Goal: Transaction & Acquisition: Purchase product/service

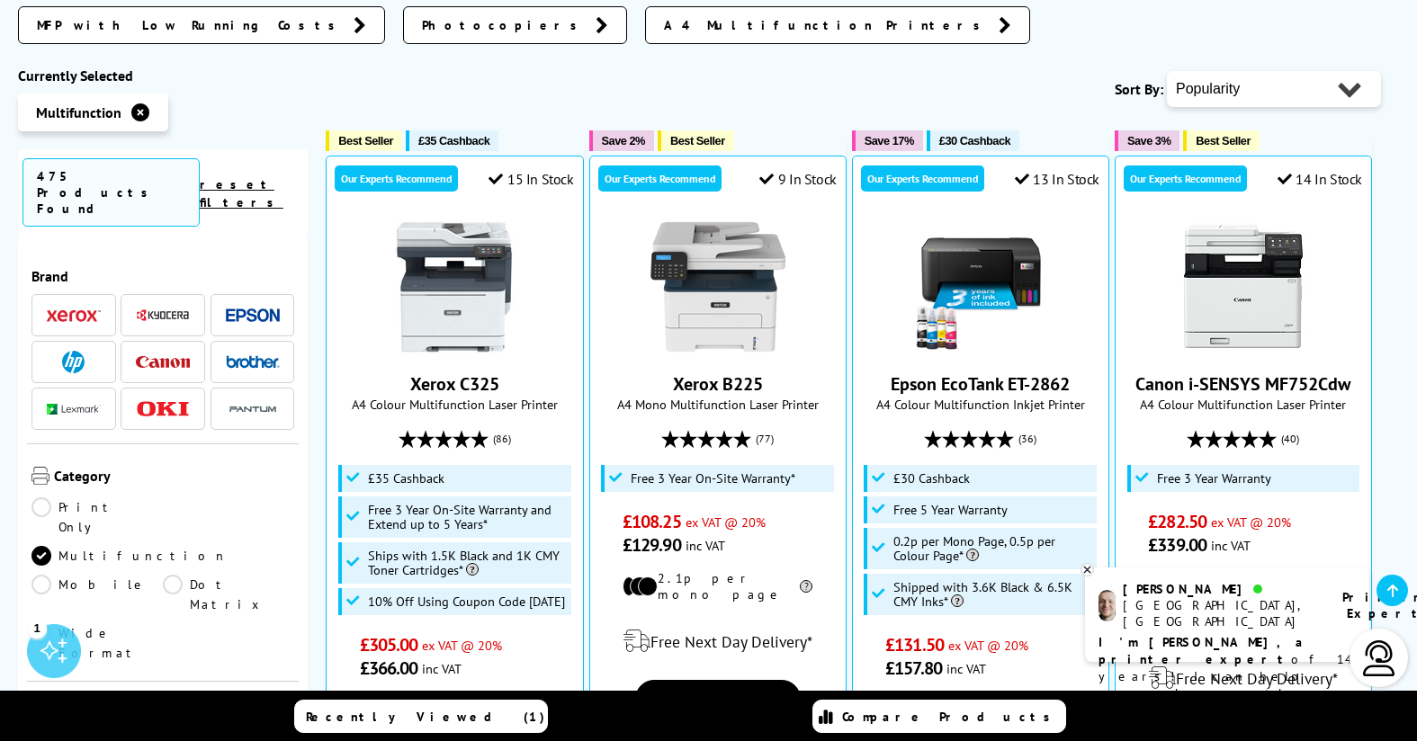
click at [144, 103] on icon at bounding box center [140, 112] width 18 height 18
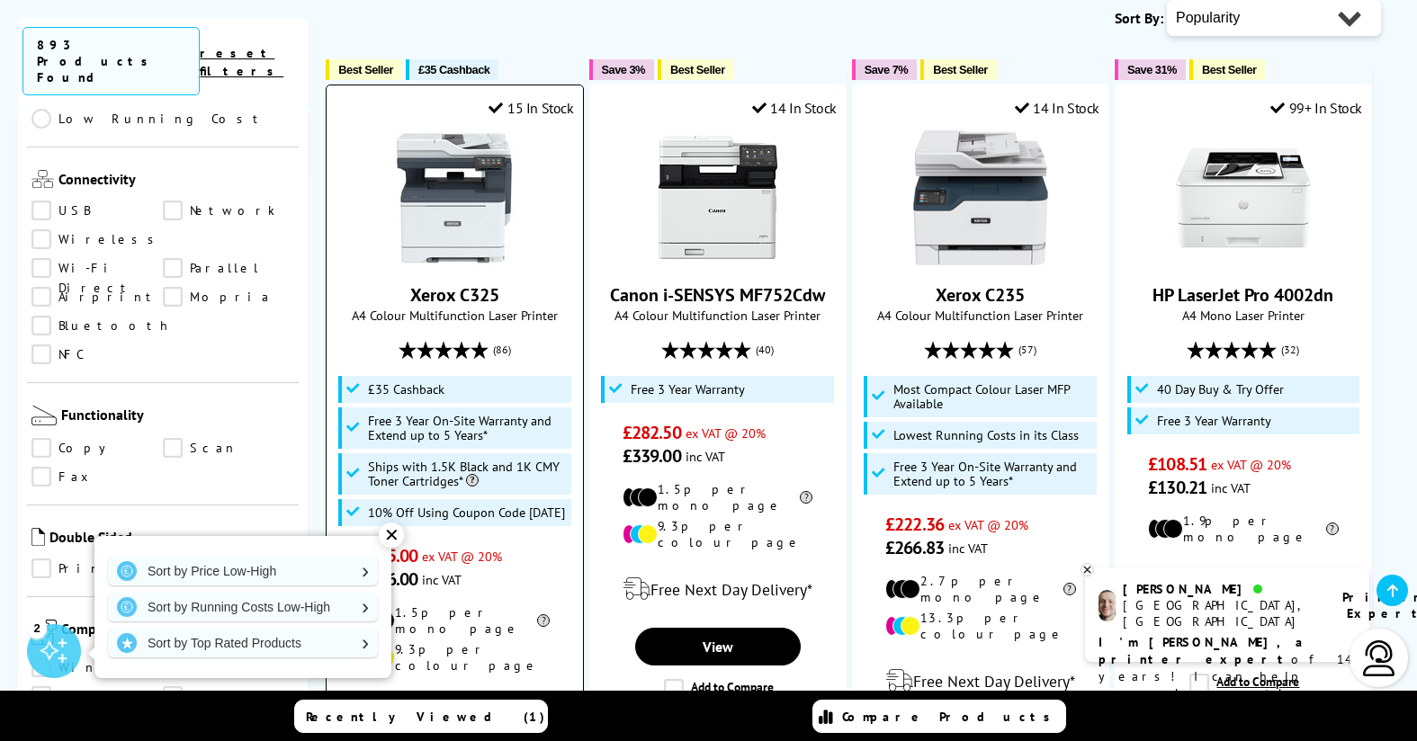
scroll to position [911, 0]
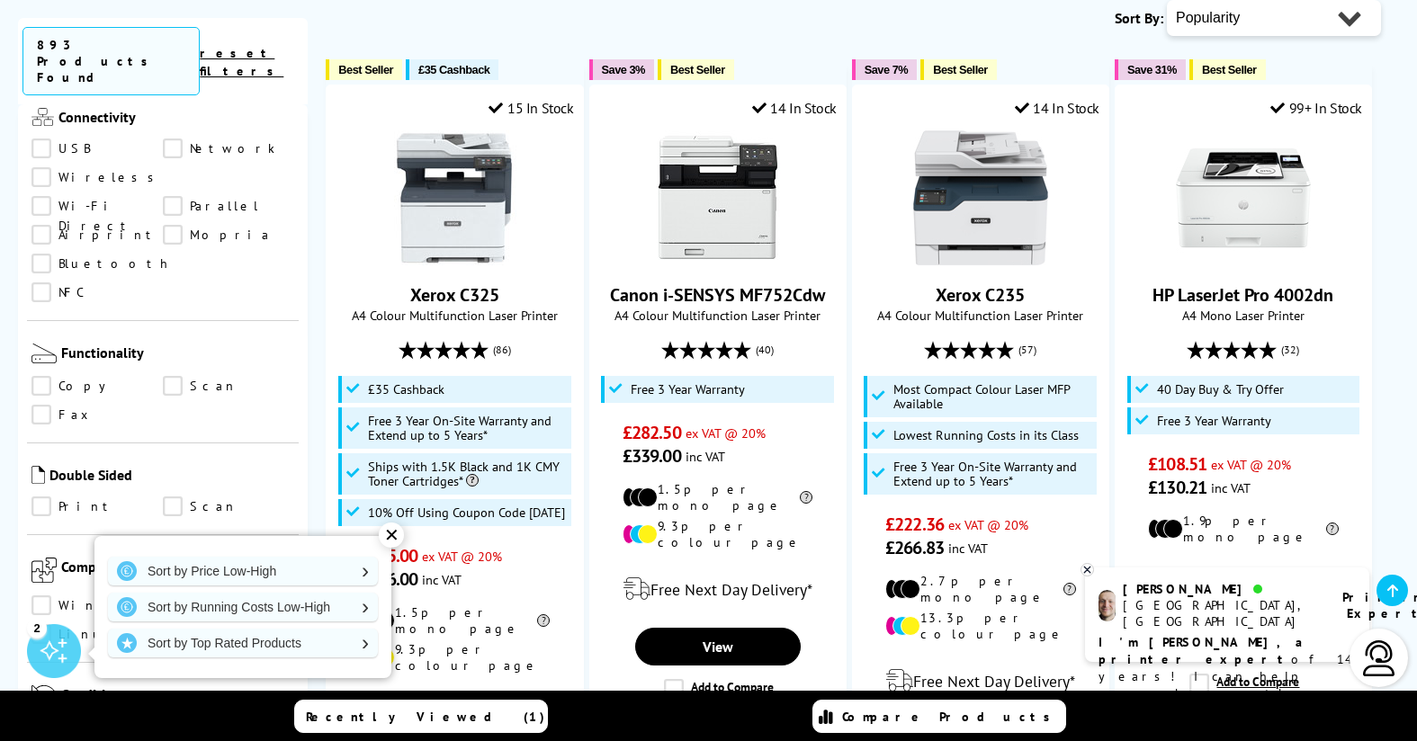
click at [52, 643] on div "2" at bounding box center [54, 651] width 54 height 54
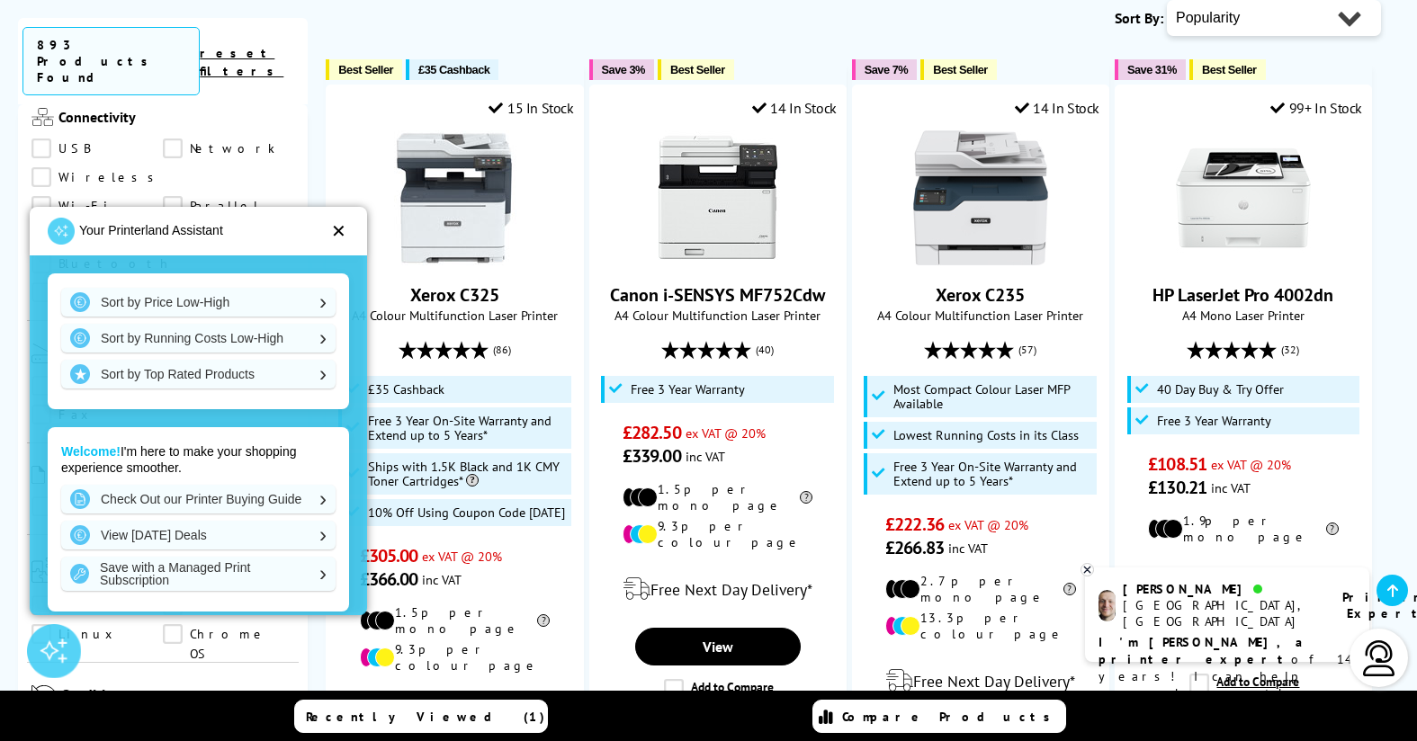
click at [52, 643] on div at bounding box center [54, 651] width 54 height 54
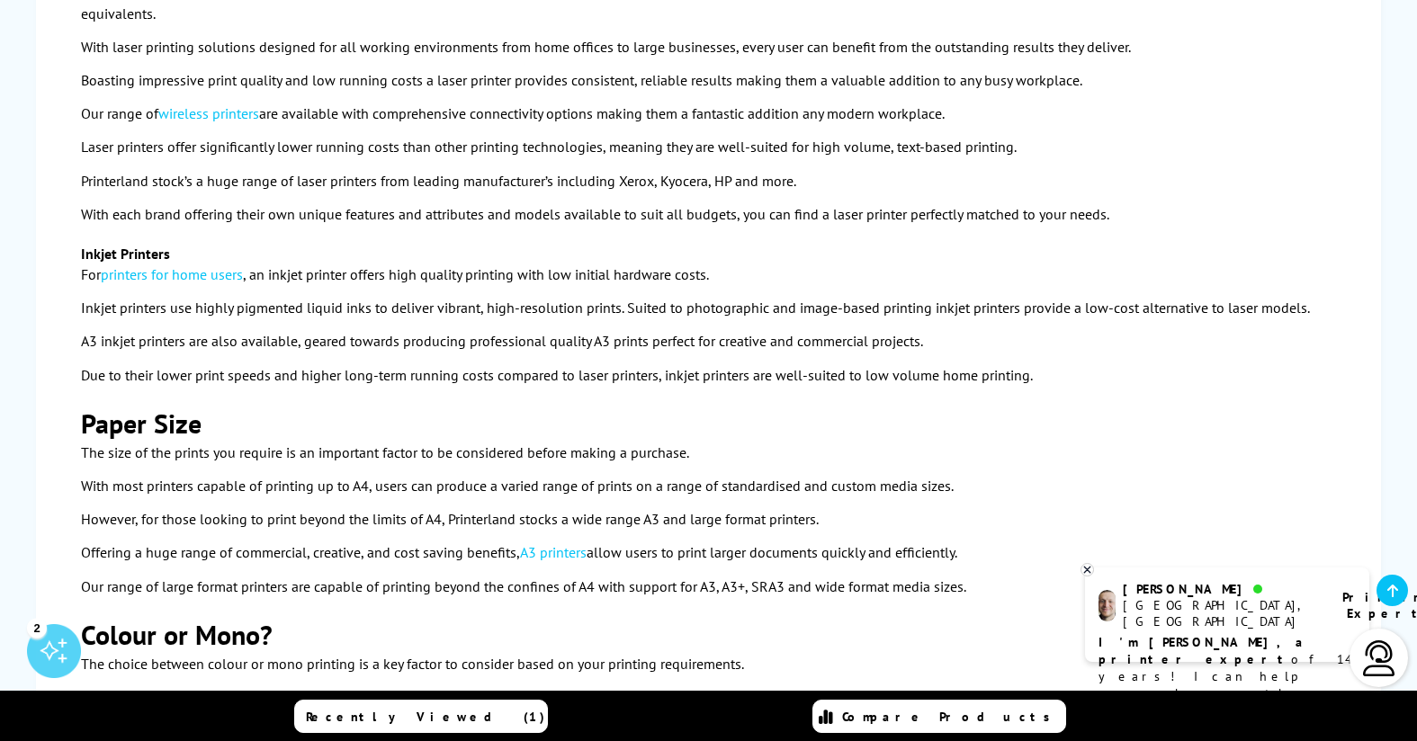
scroll to position [3361, 0]
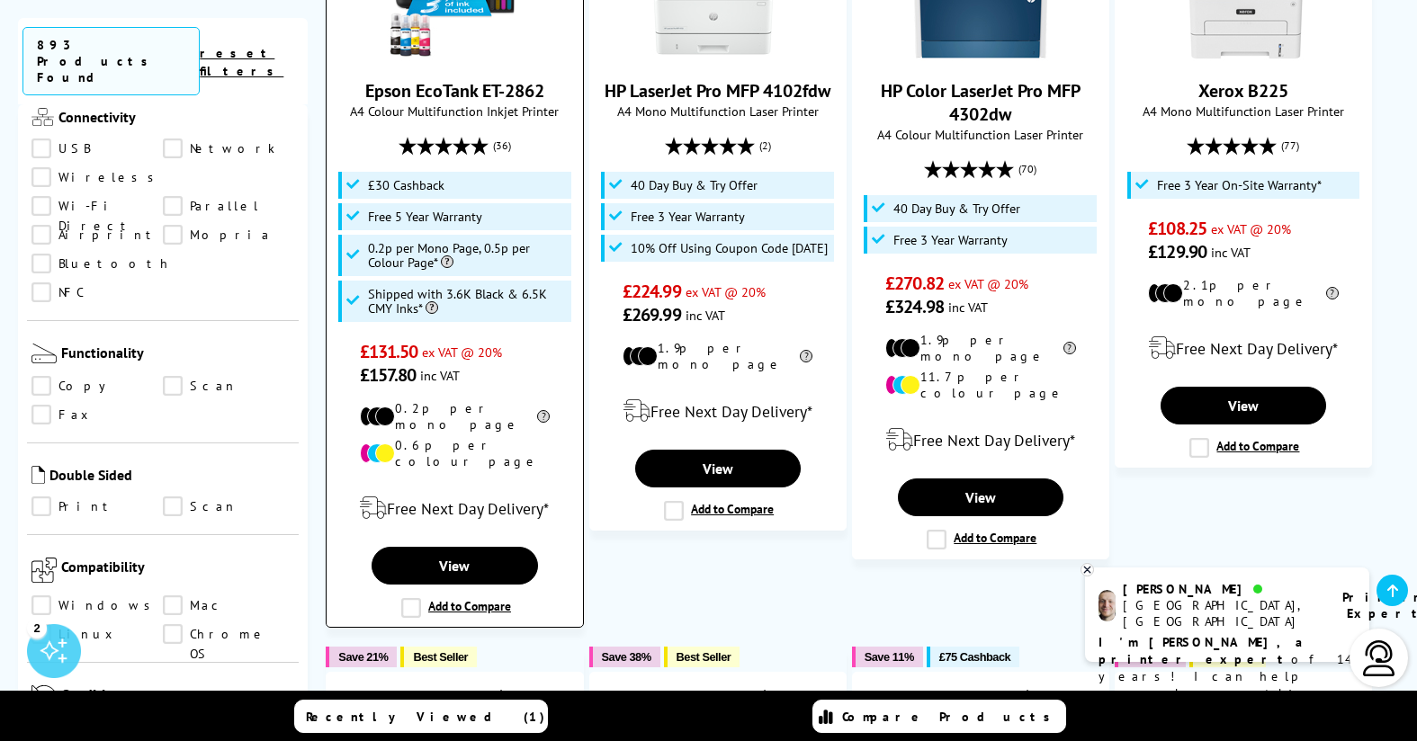
scroll to position [1437, 0]
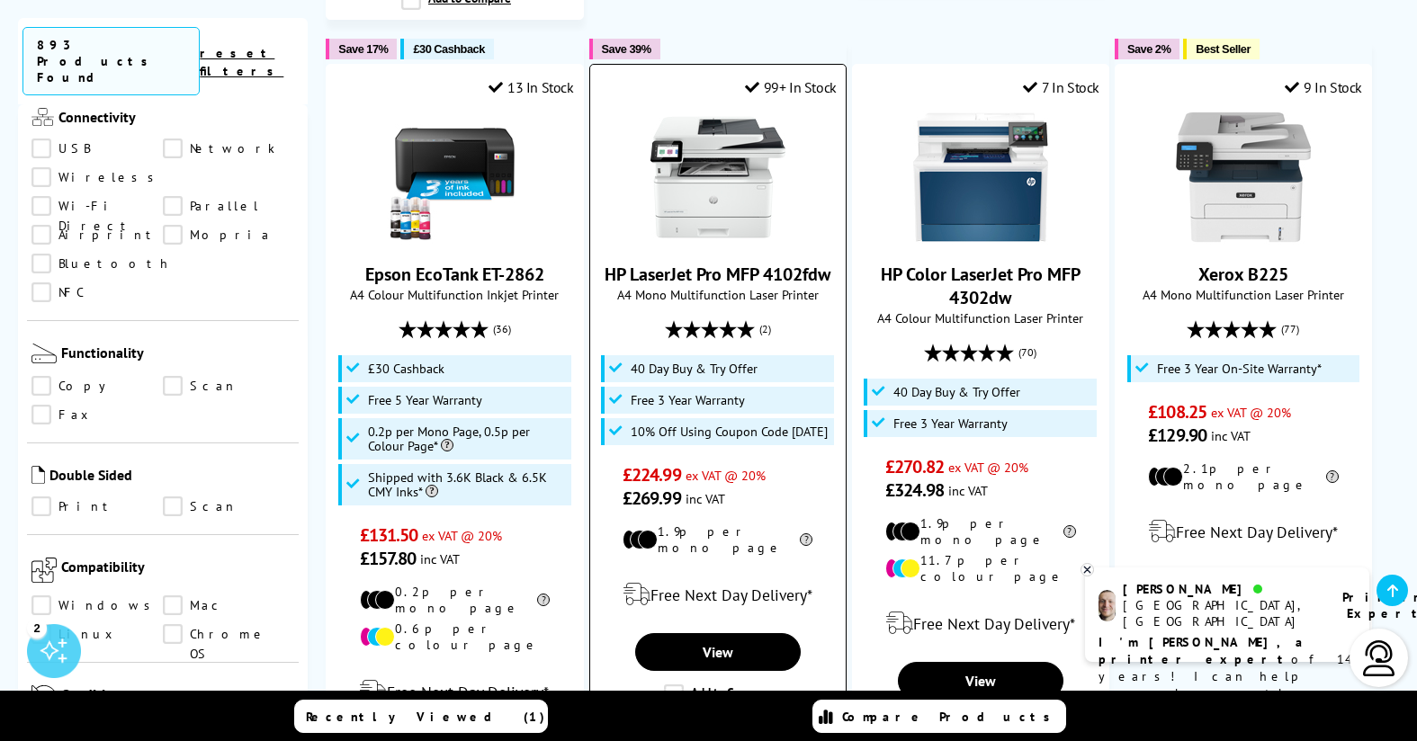
click at [719, 132] on img at bounding box center [717, 177] width 135 height 135
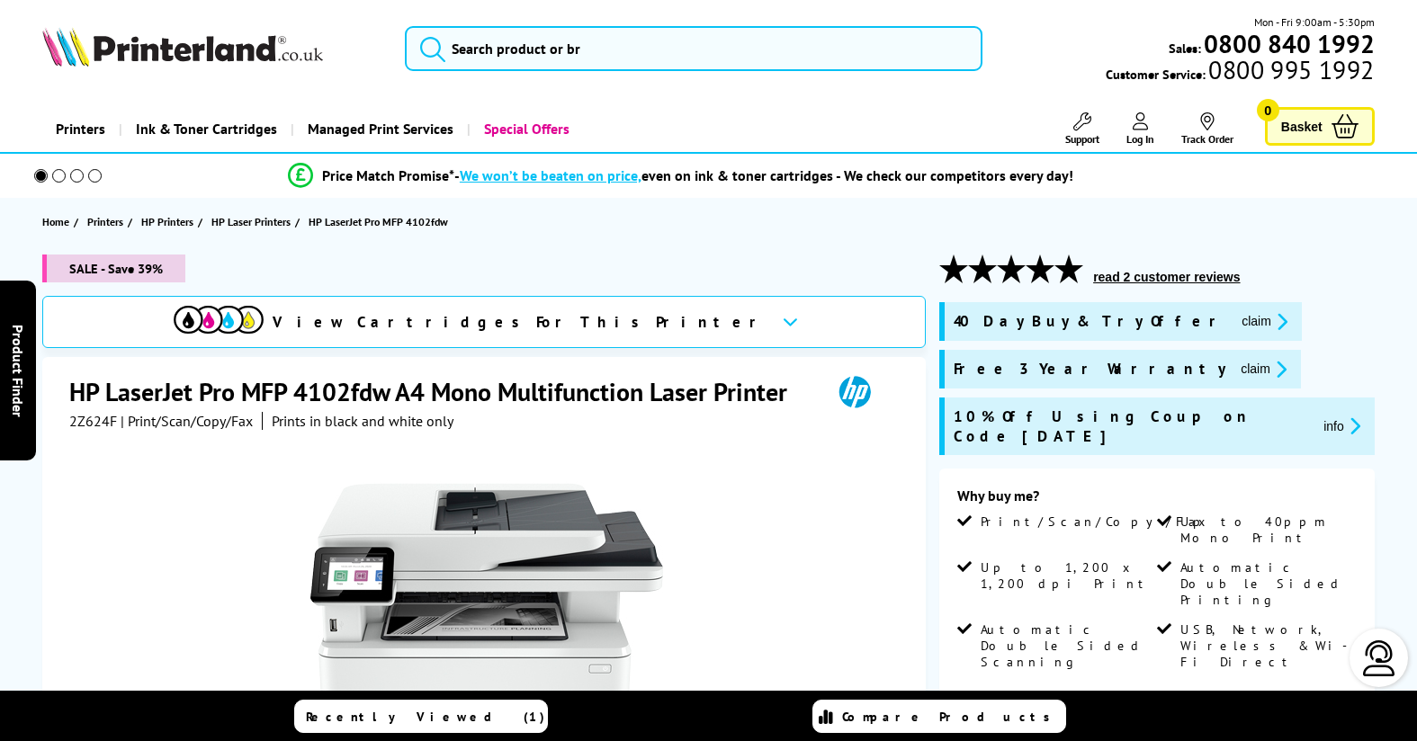
scroll to position [434, 0]
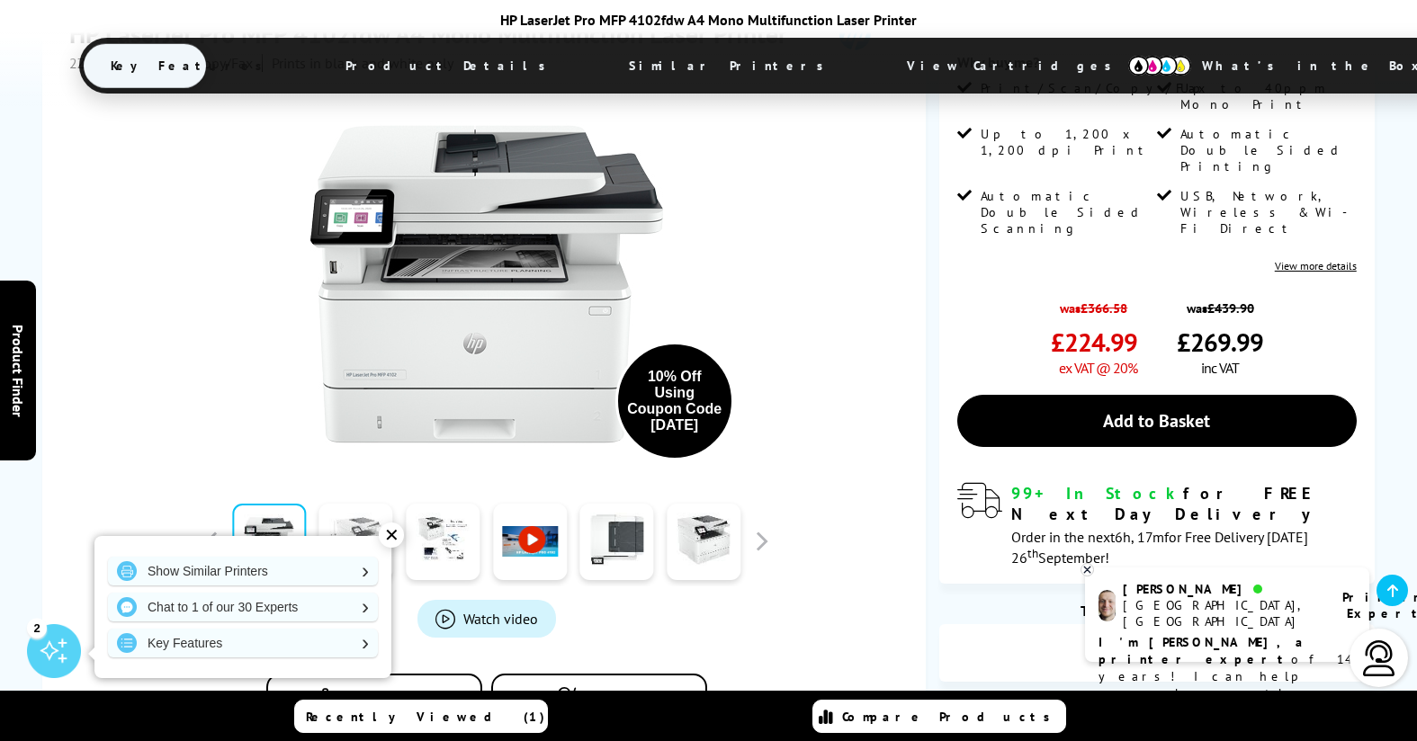
click at [362, 504] on link at bounding box center [356, 542] width 74 height 76
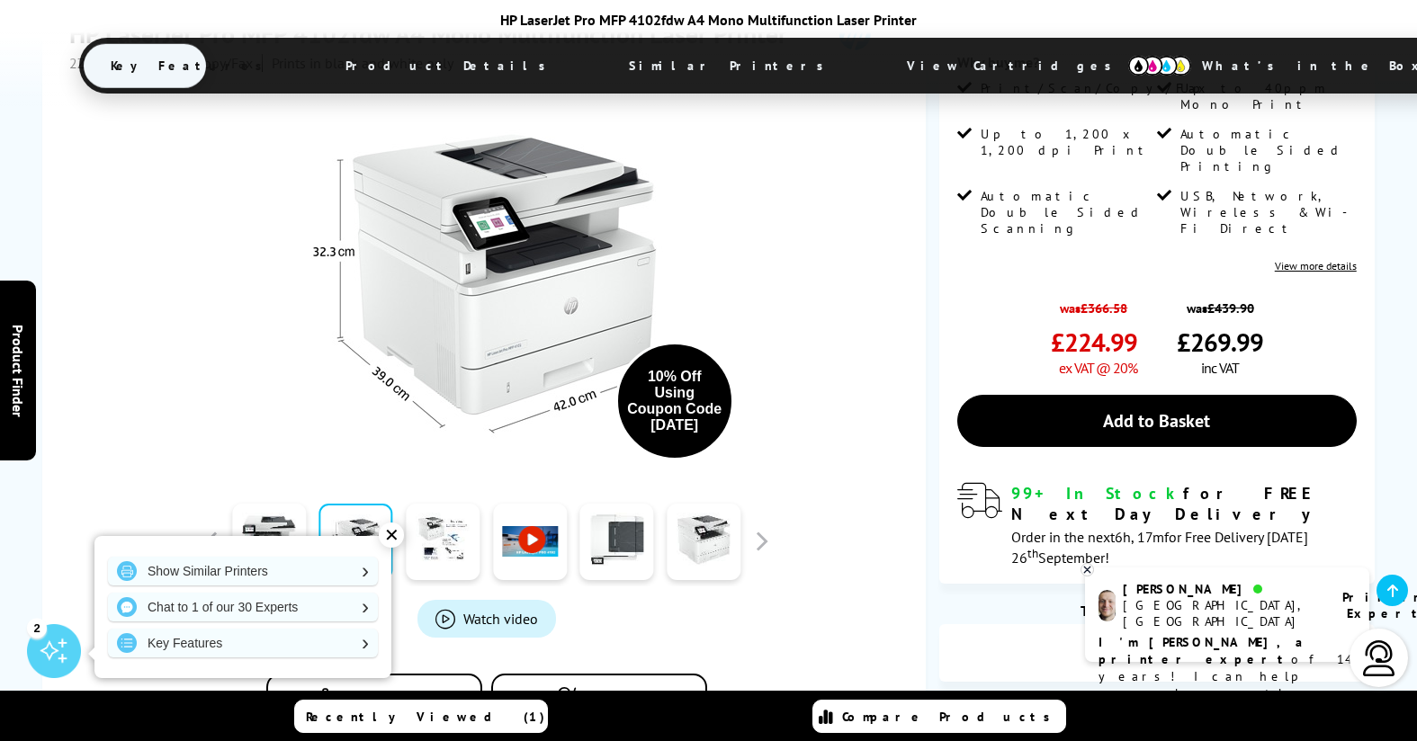
click at [461, 67] on span "Product Details" at bounding box center [450, 65] width 264 height 43
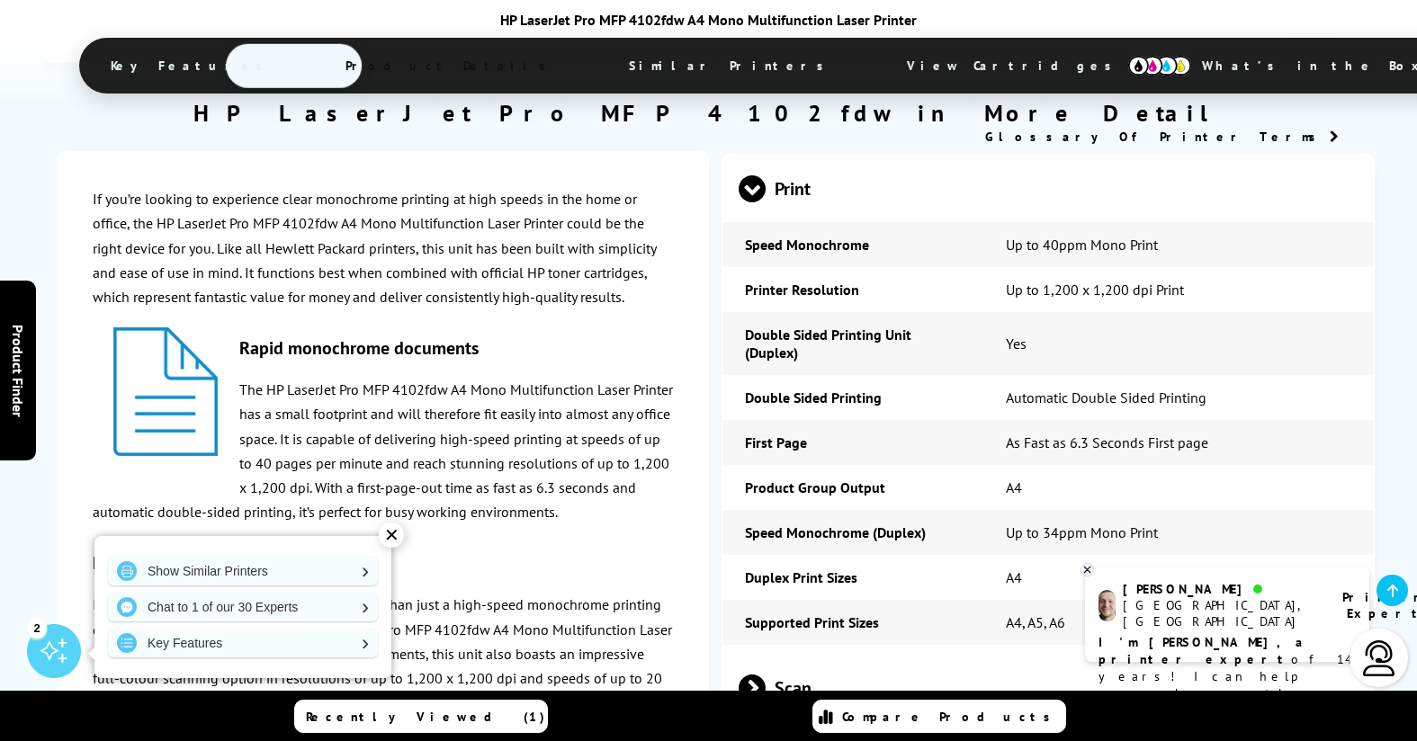
click at [602, 57] on span "Similar Printers" at bounding box center [731, 65] width 258 height 43
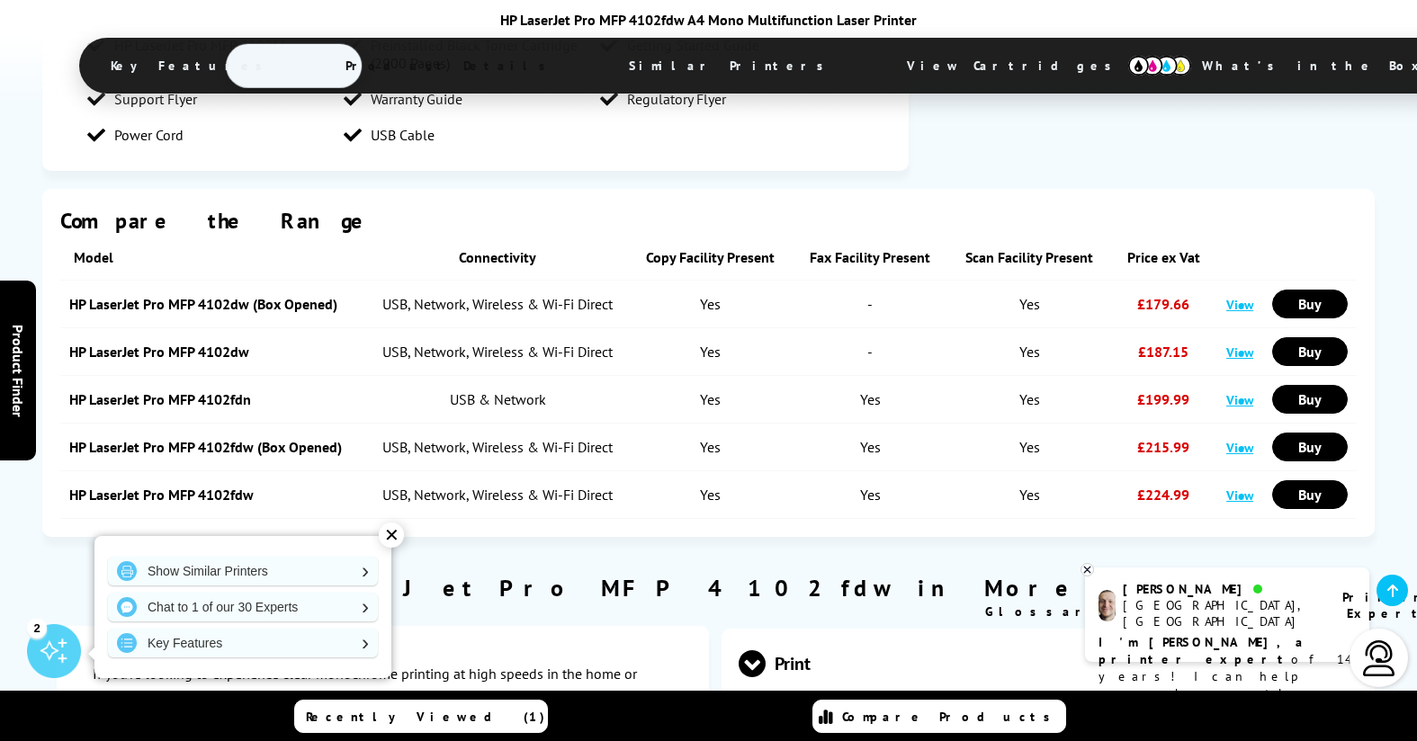
scroll to position [2034, 0]
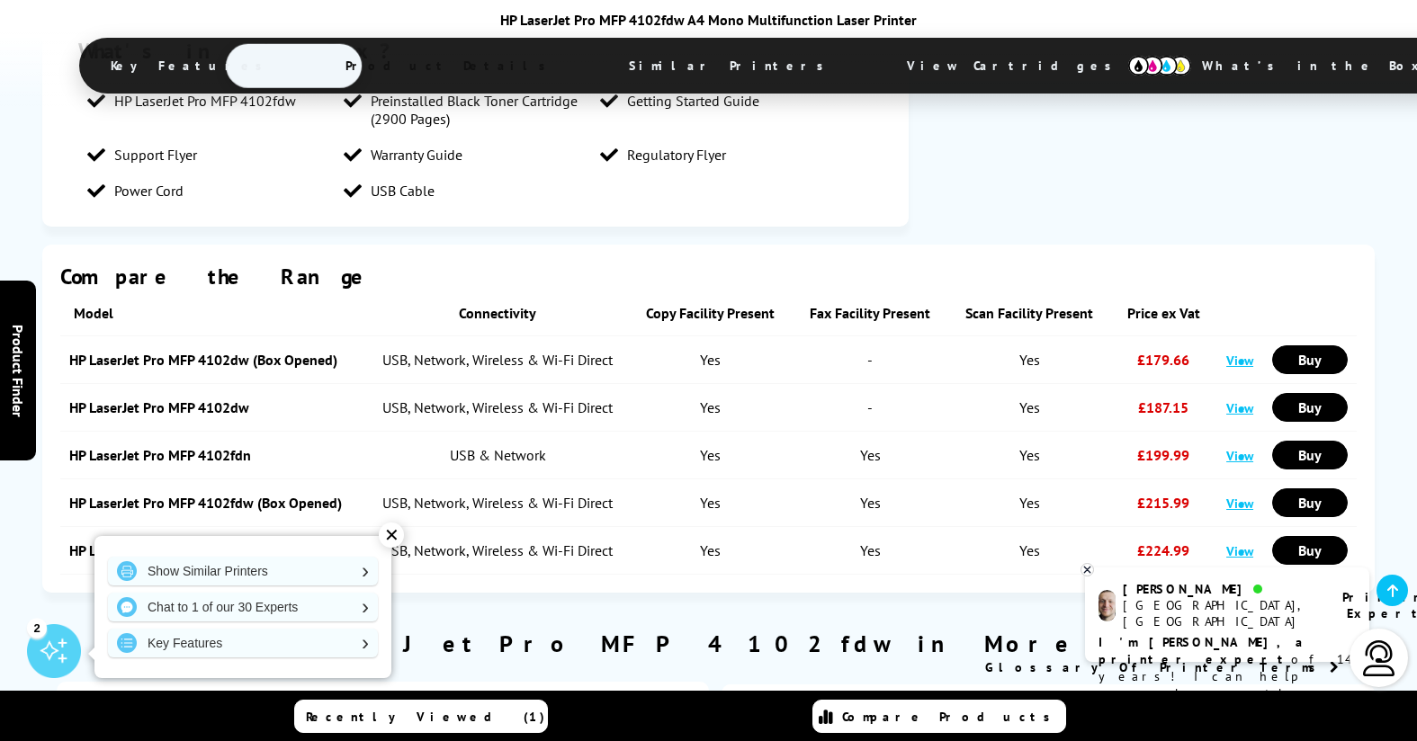
drag, startPoint x: 697, startPoint y: 494, endPoint x: 1162, endPoint y: 488, distance: 465.0
click at [1158, 527] on tr "HP LaserJet Pro MFP 4102fdw USB, Network, Wireless & Wi-Fi Direct Yes Yes Yes £…" at bounding box center [708, 551] width 1296 height 48
click at [1307, 536] on link "Buy" at bounding box center [1310, 550] width 76 height 29
click at [1213, 50] on div "HP LaserJet Pro MFP 4102fdw A4 Mono Multifunction Laser Printer Key Features Pr…" at bounding box center [708, 54] width 1259 height 86
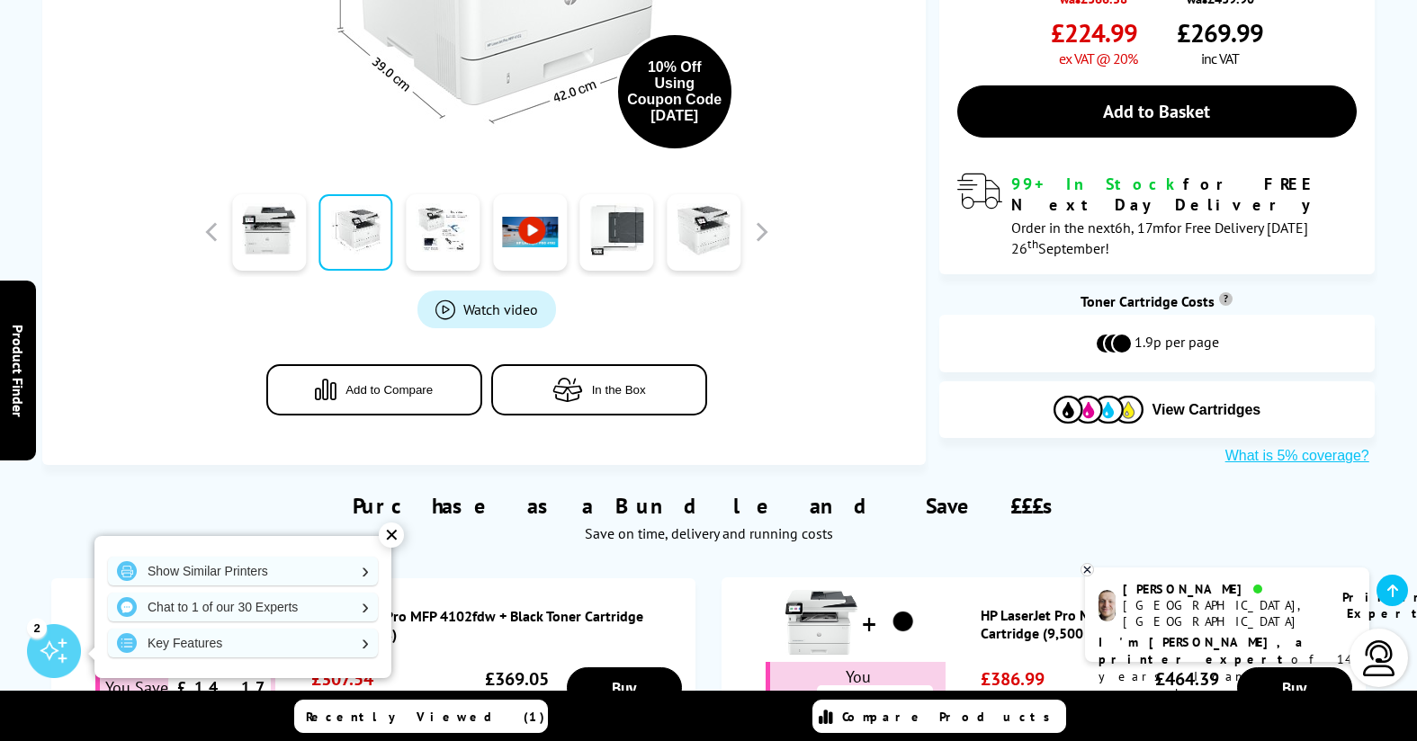
scroll to position [0, 0]
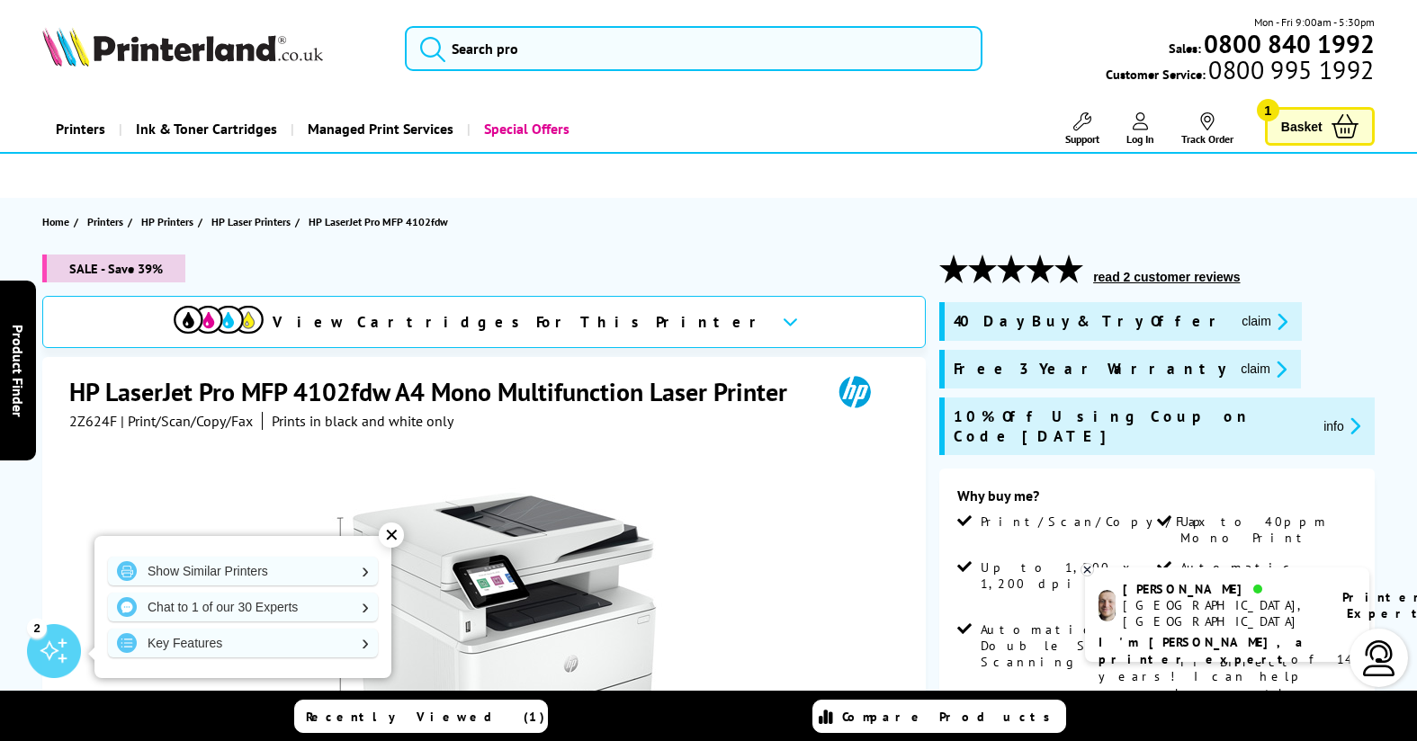
click at [1314, 126] on span "Basket" at bounding box center [1301, 126] width 41 height 24
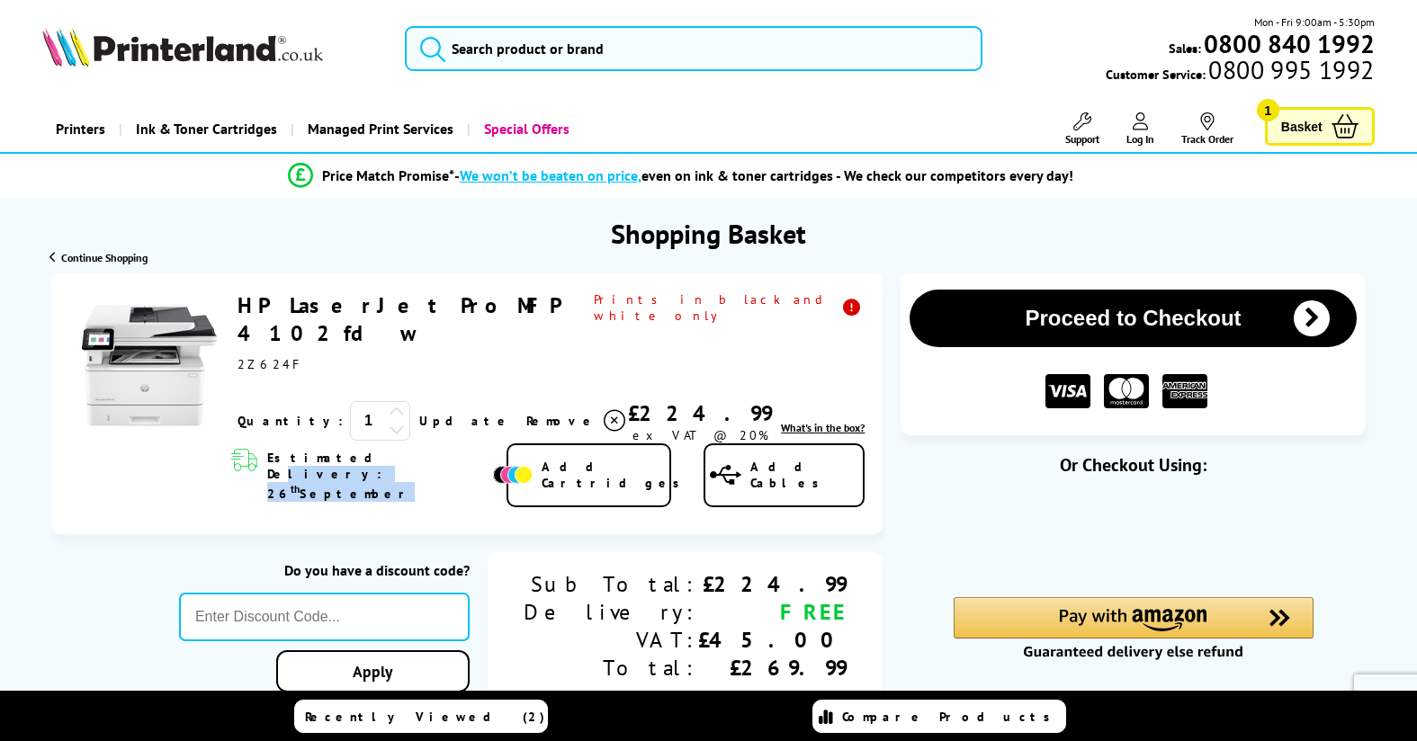
drag, startPoint x: 341, startPoint y: 443, endPoint x: 611, endPoint y: 443, distance: 269.8
click at [568, 443] on div "Estimated Delivery: 26 th September Add Cartridges Add Cables" at bounding box center [538, 475] width 651 height 65
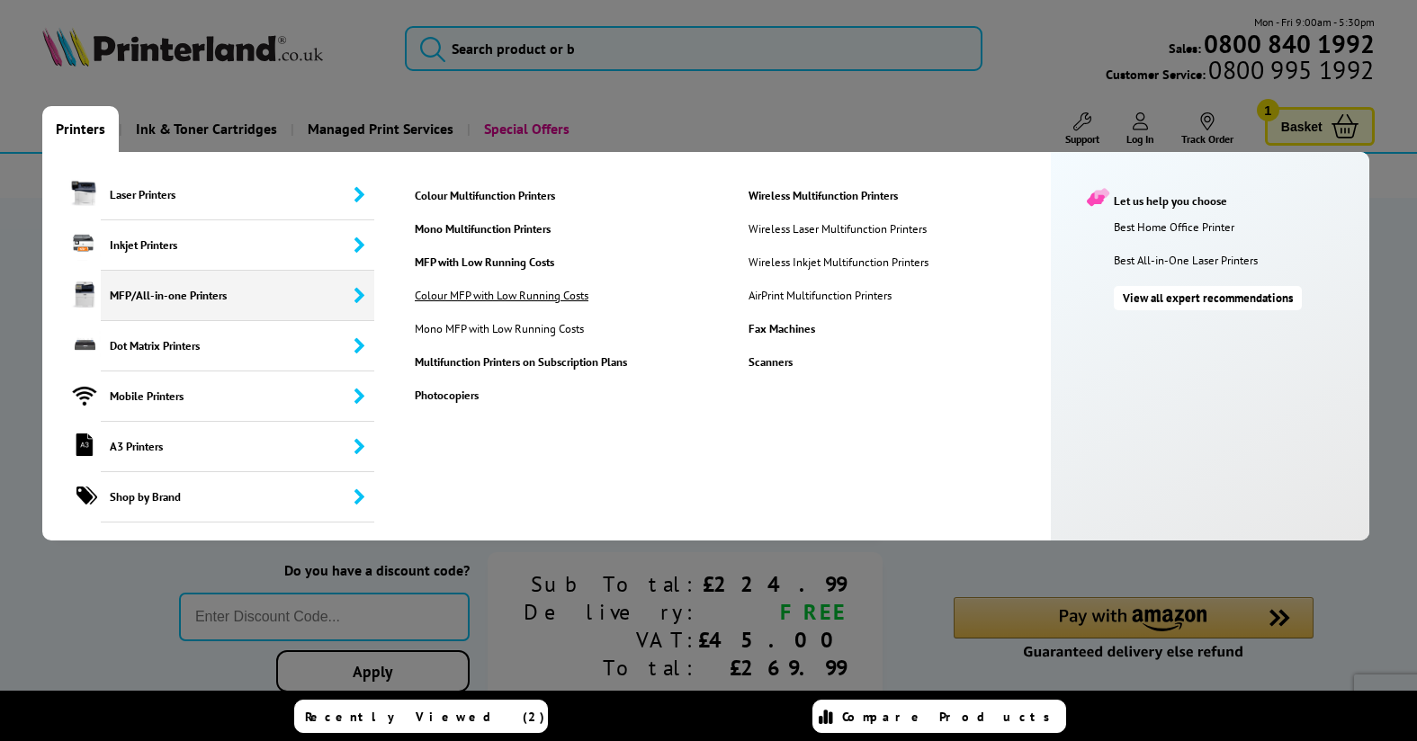
click at [490, 292] on link "Colour MFP with Low Running Costs" at bounding box center [510, 295] width 219 height 15
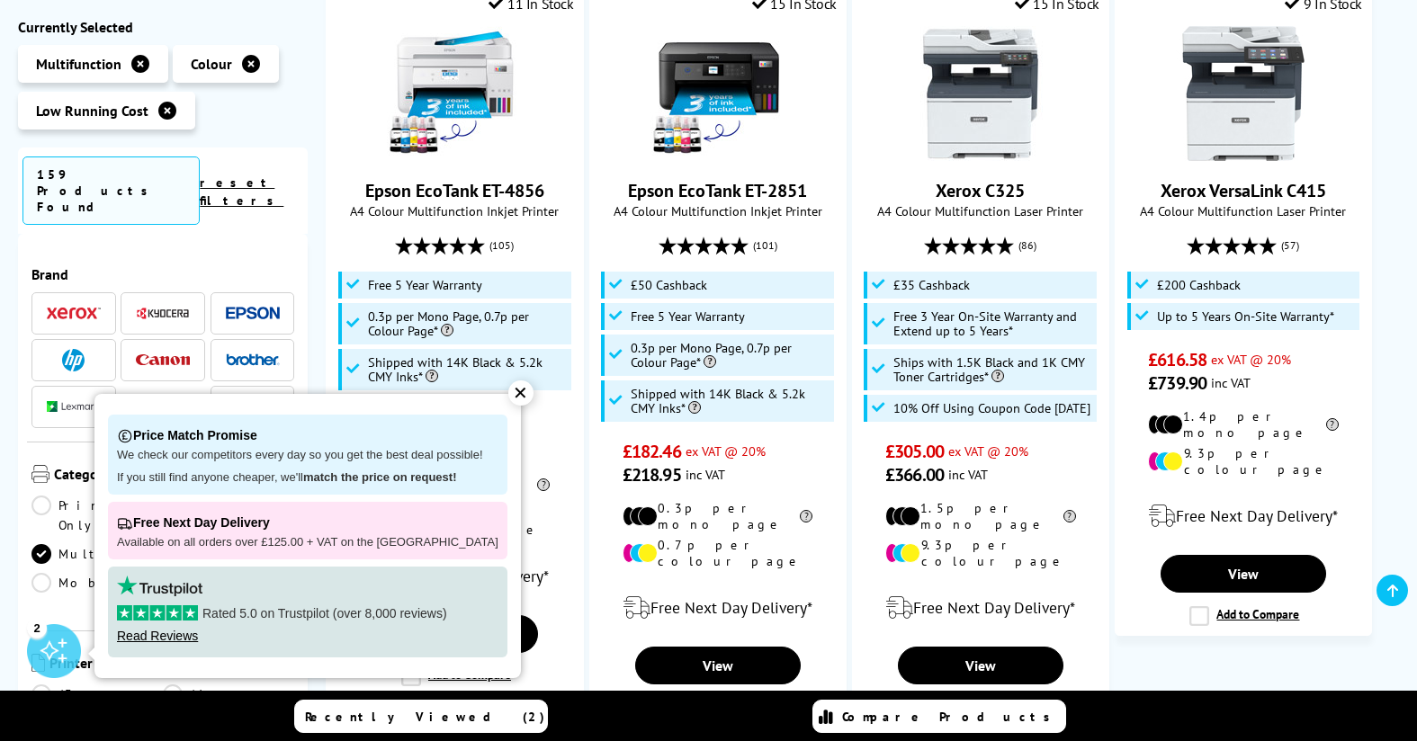
scroll to position [1187, 0]
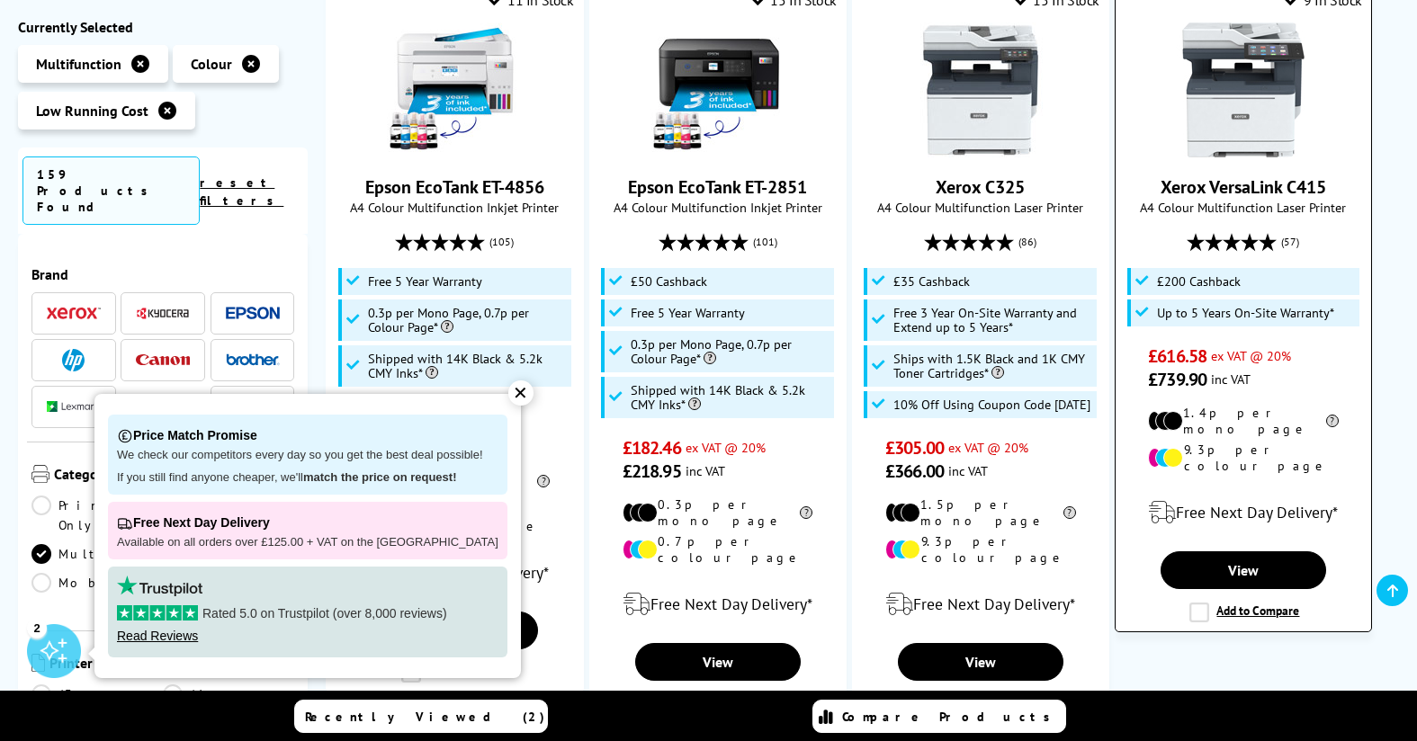
click at [1181, 143] on picture at bounding box center [1243, 152] width 135 height 18
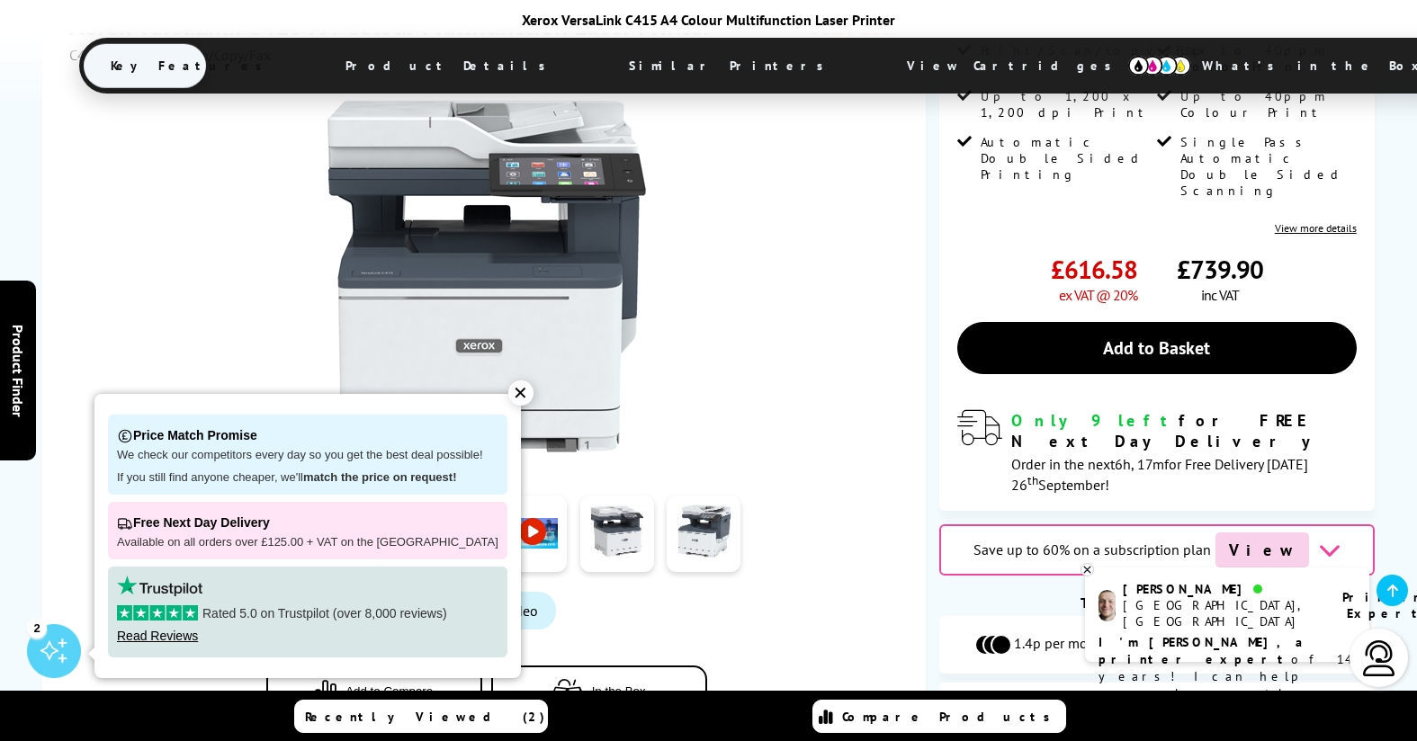
scroll to position [460, 0]
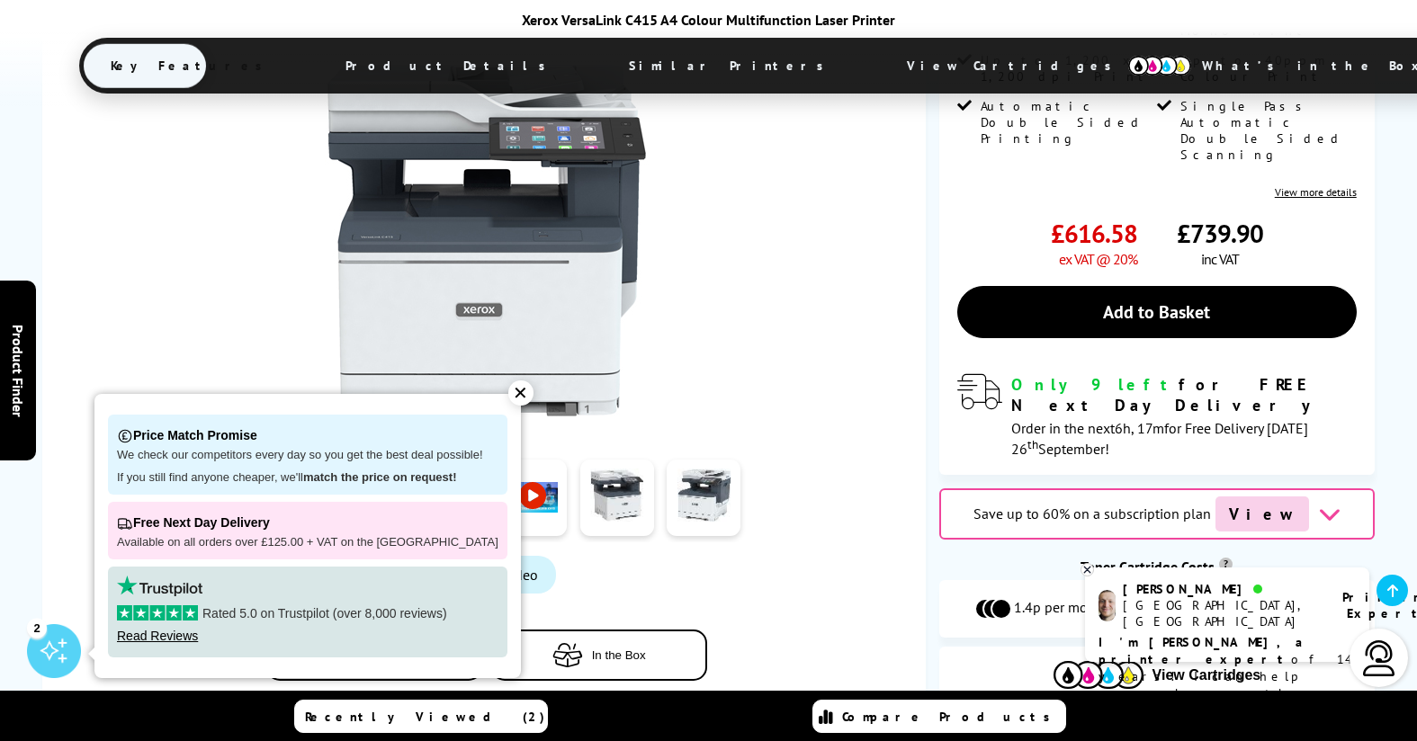
click at [510, 460] on link at bounding box center [530, 498] width 74 height 76
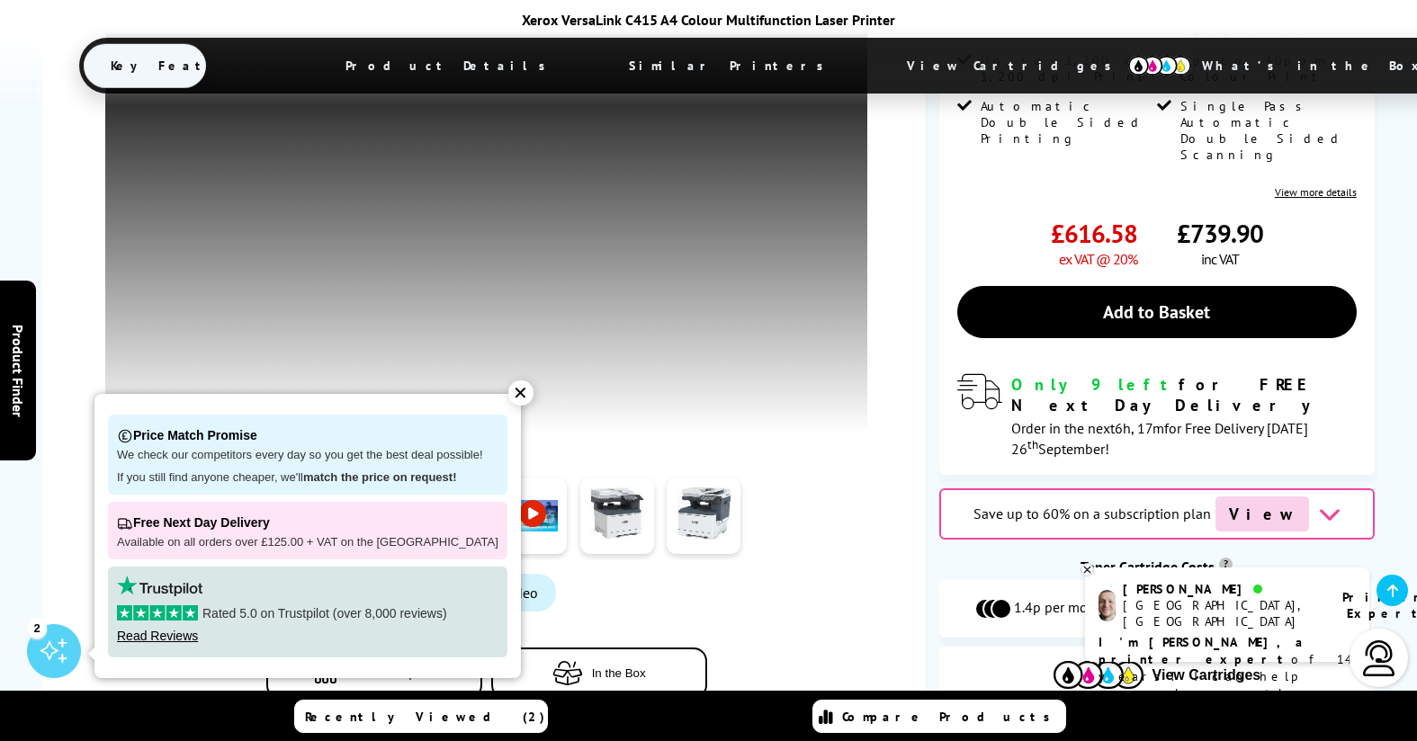
click at [508, 398] on div "✕" at bounding box center [520, 392] width 25 height 25
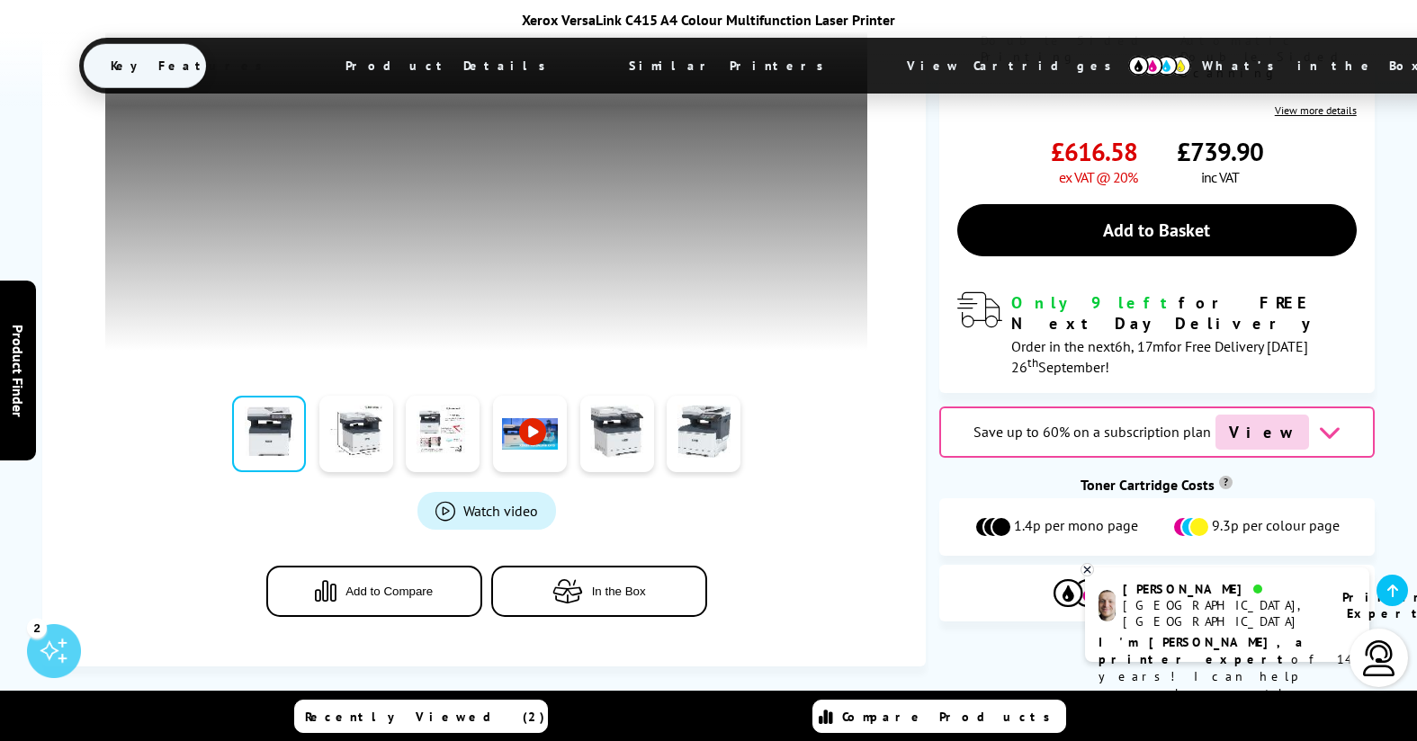
scroll to position [619, 0]
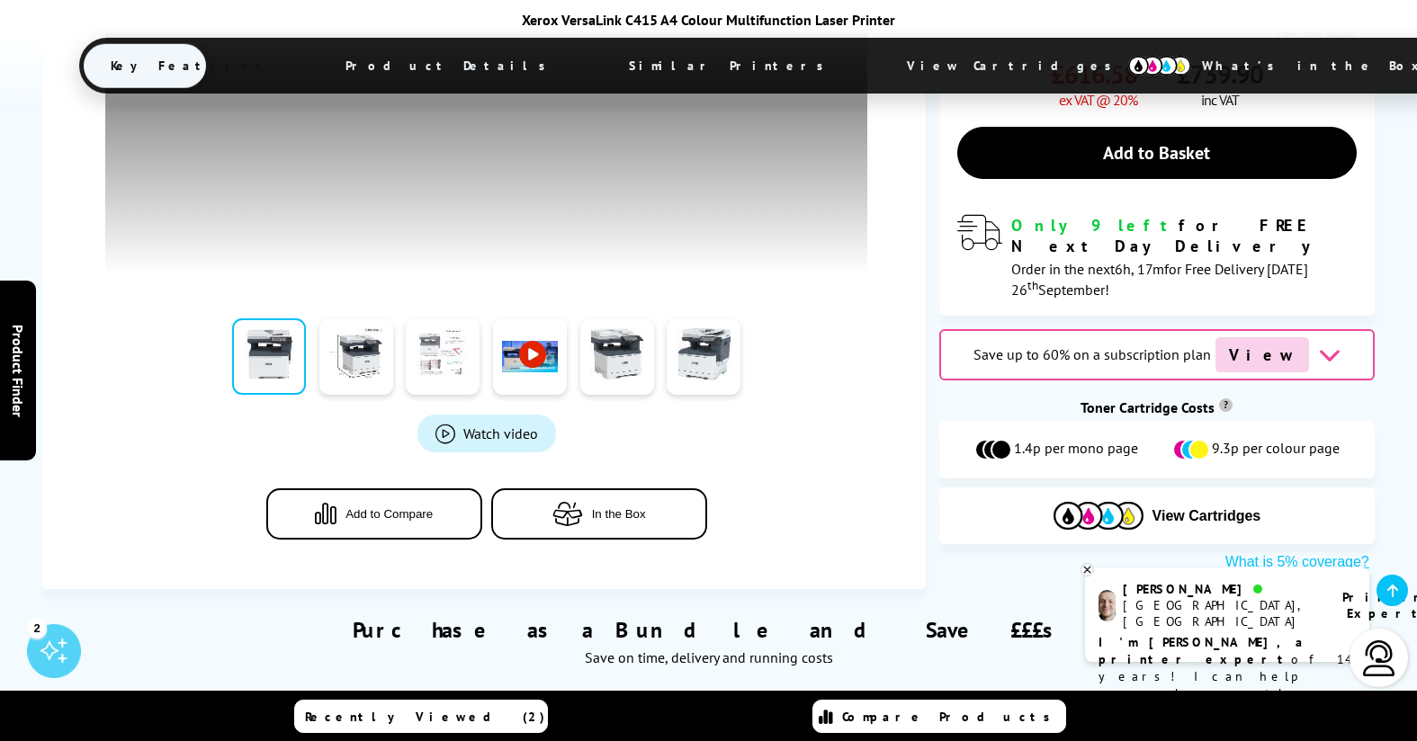
click at [430, 356] on link at bounding box center [443, 356] width 74 height 76
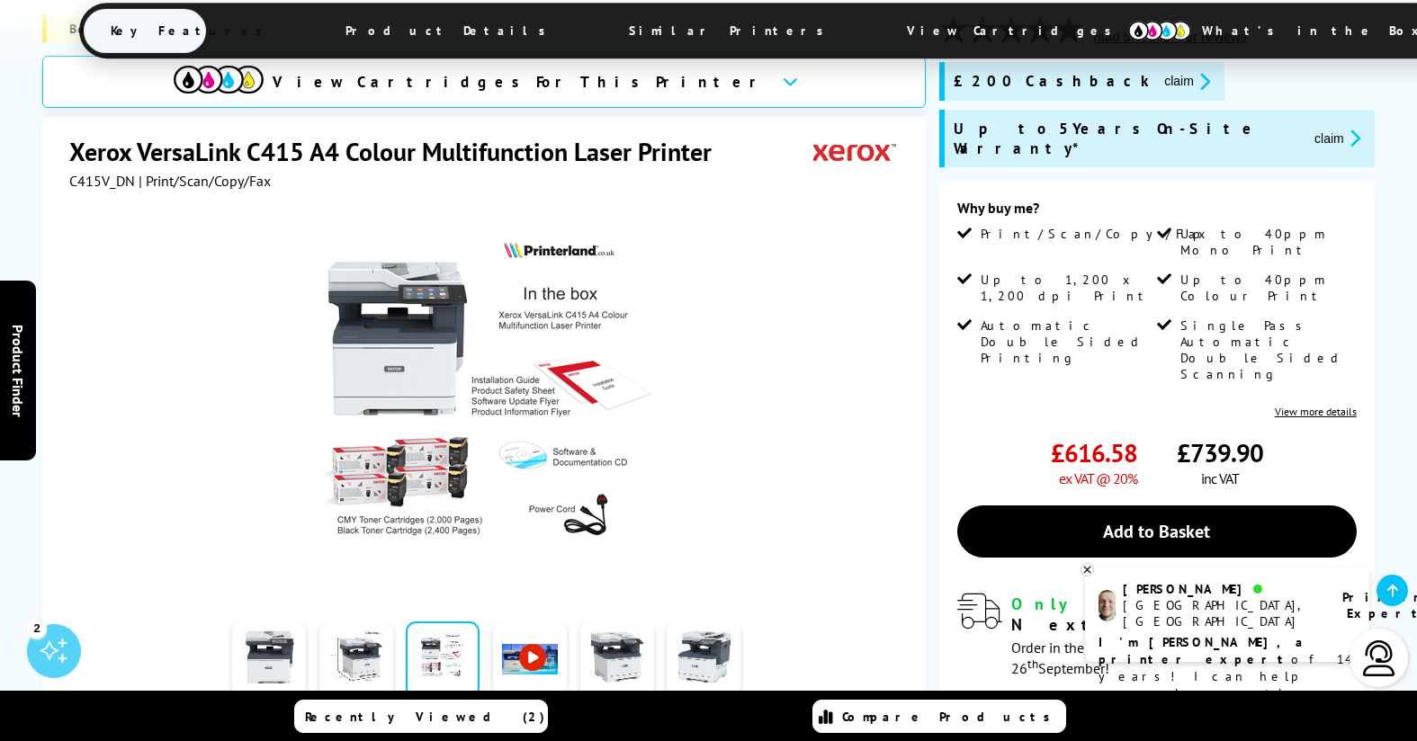
scroll to position [244, 0]
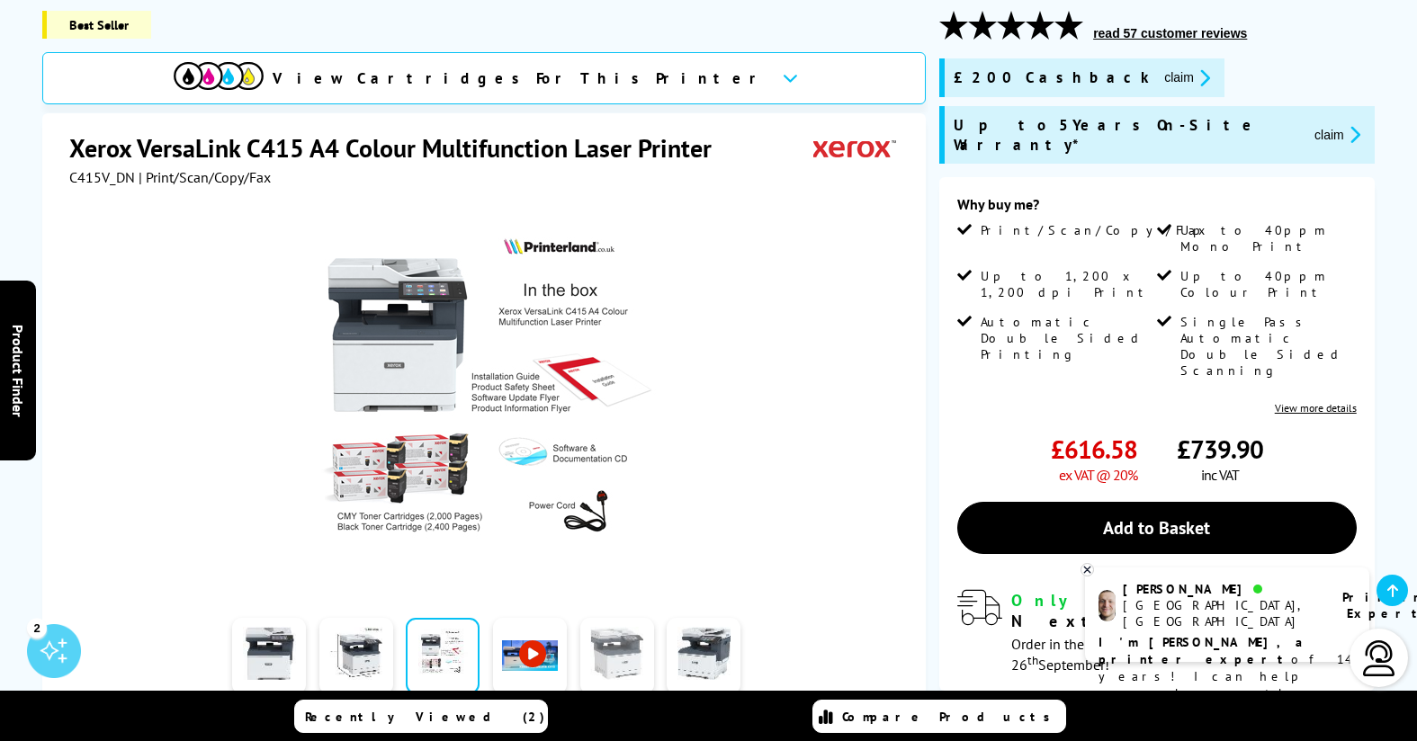
click at [642, 666] on link at bounding box center [617, 656] width 74 height 76
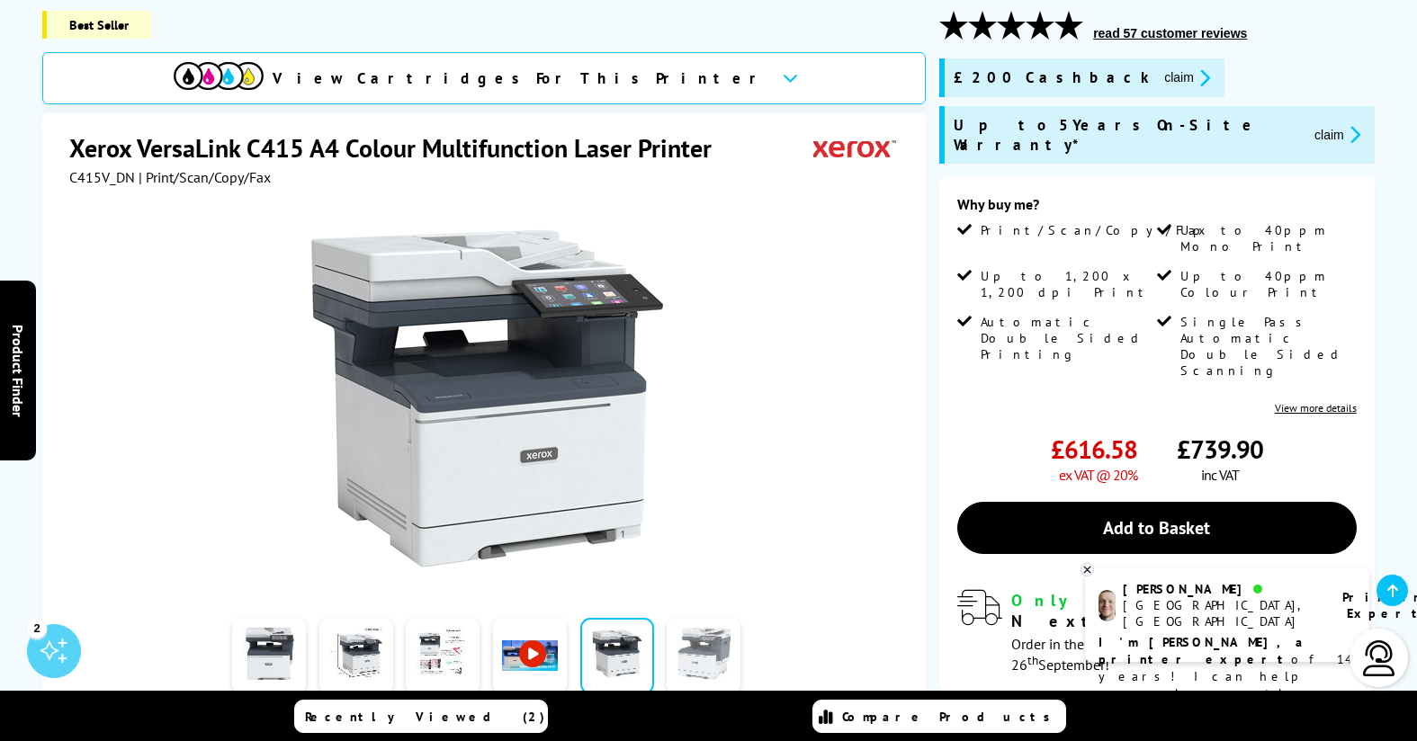
click at [691, 668] on link at bounding box center [703, 656] width 74 height 76
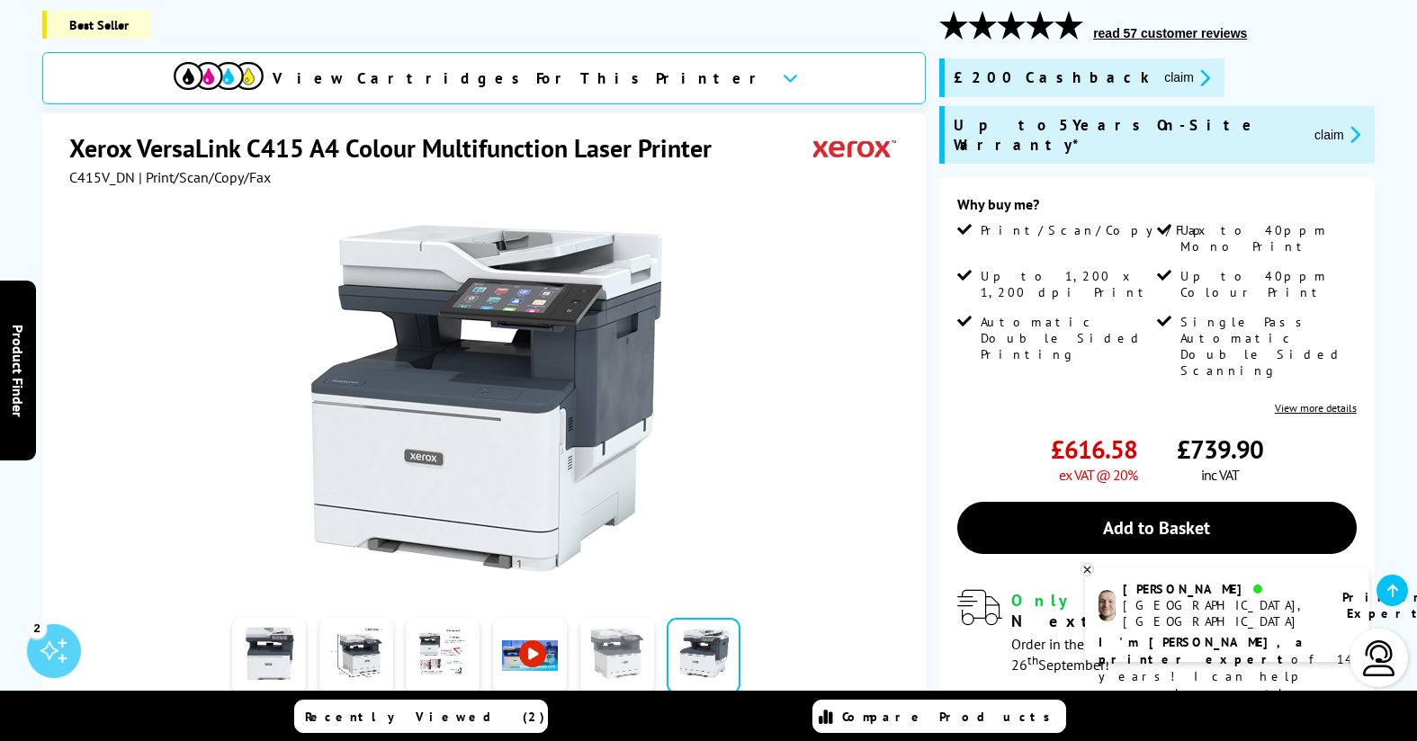
click at [626, 663] on link at bounding box center [617, 656] width 74 height 76
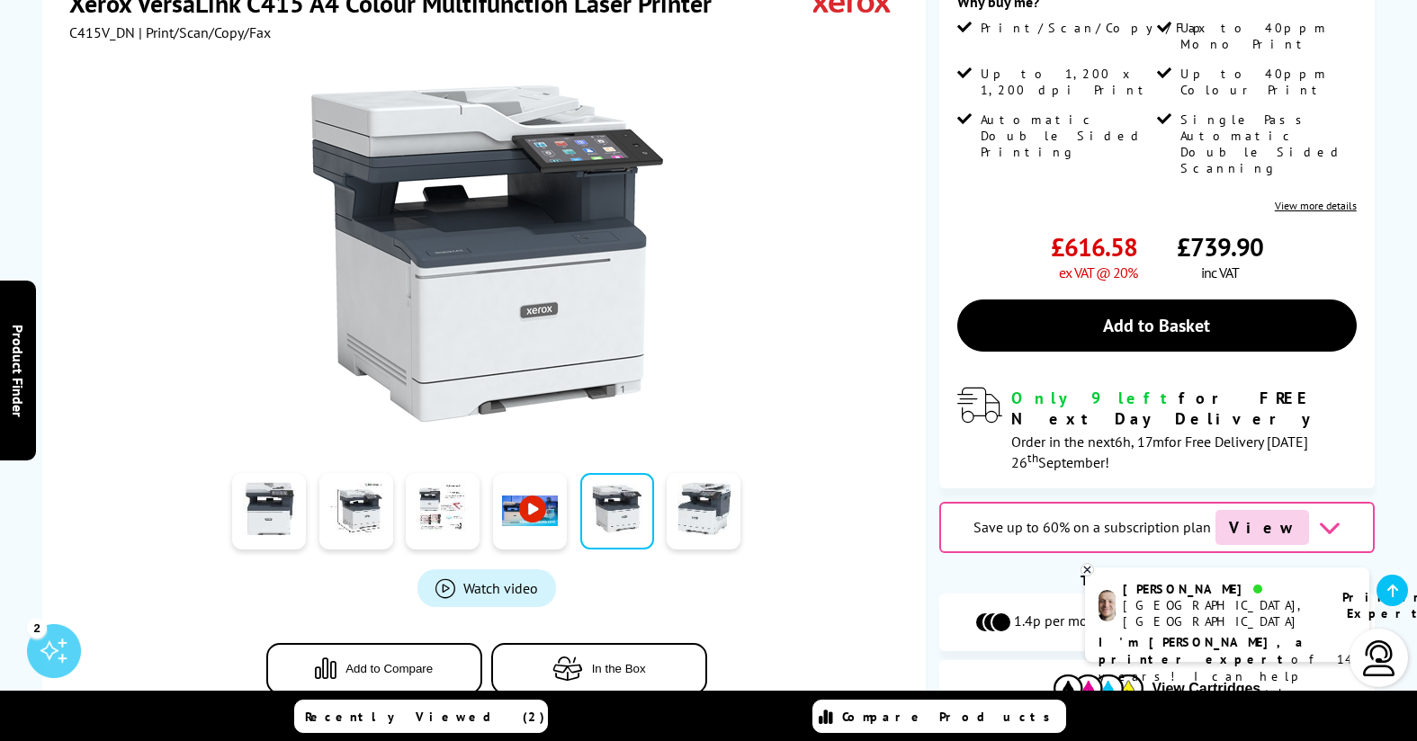
scroll to position [0, 0]
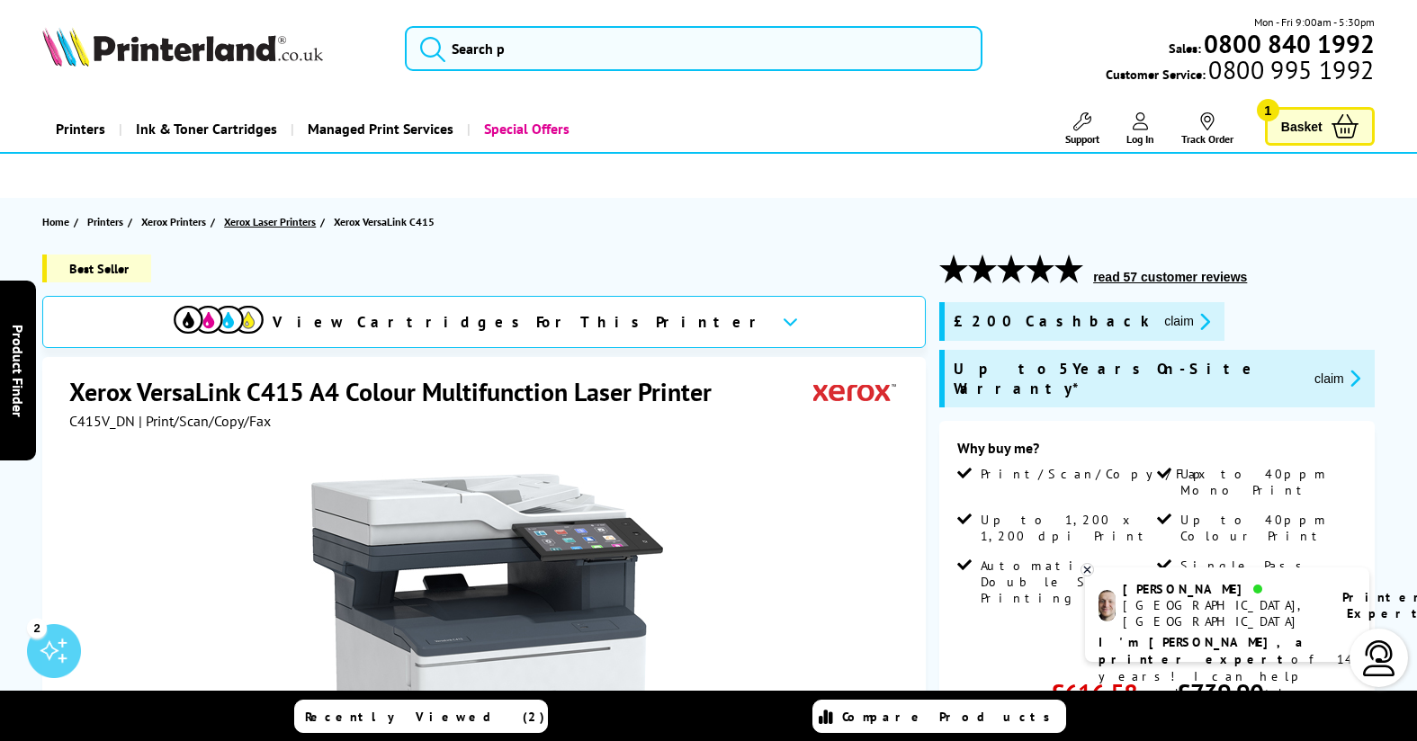
click at [299, 226] on span "Xerox Laser Printers" at bounding box center [270, 221] width 92 height 19
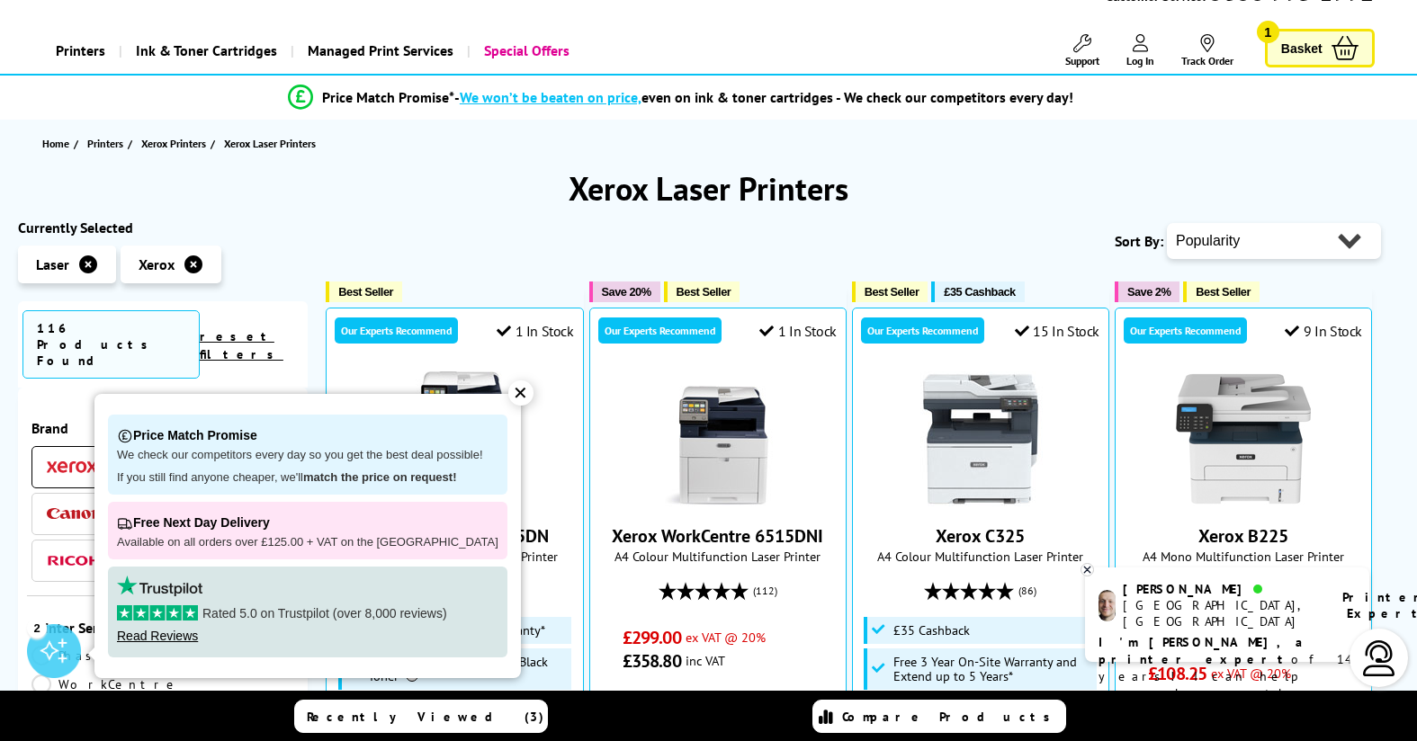
scroll to position [137, 0]
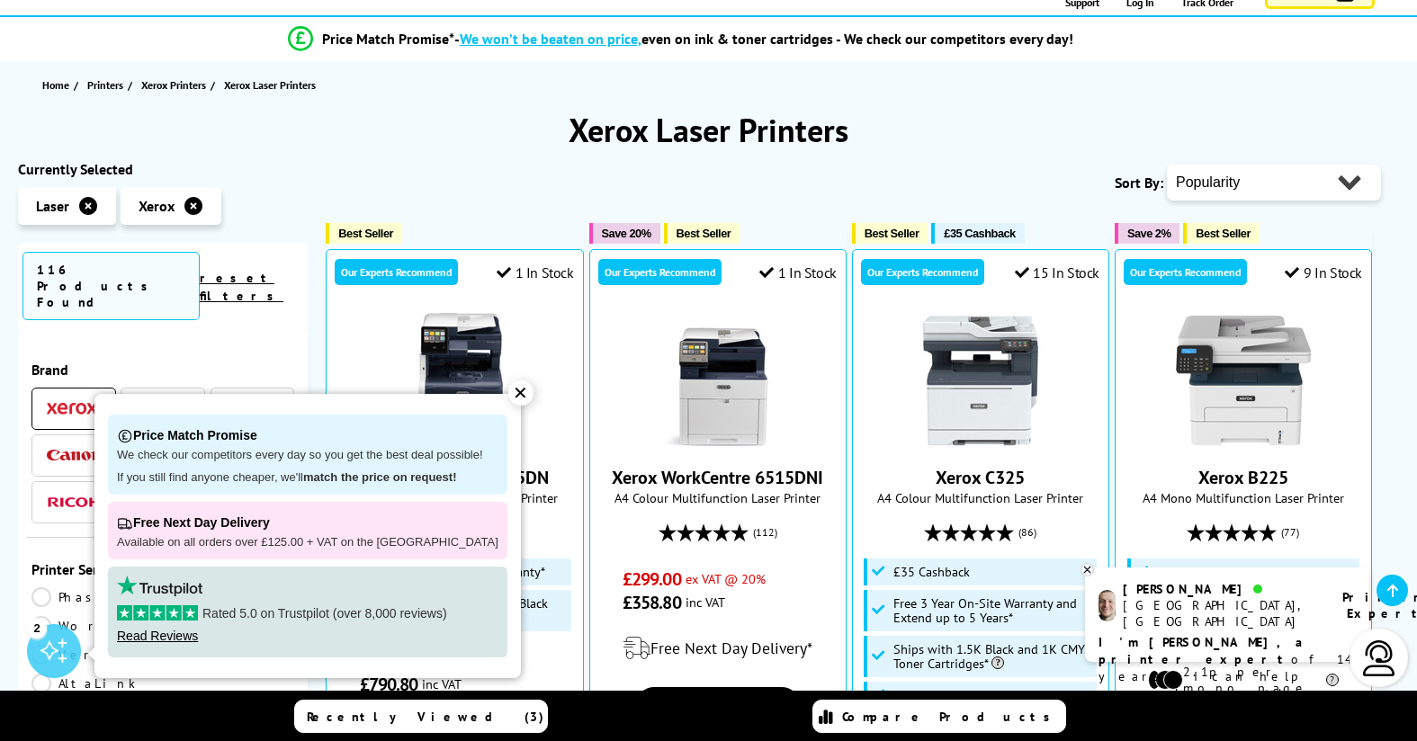
click at [508, 389] on div "✕" at bounding box center [520, 392] width 25 height 25
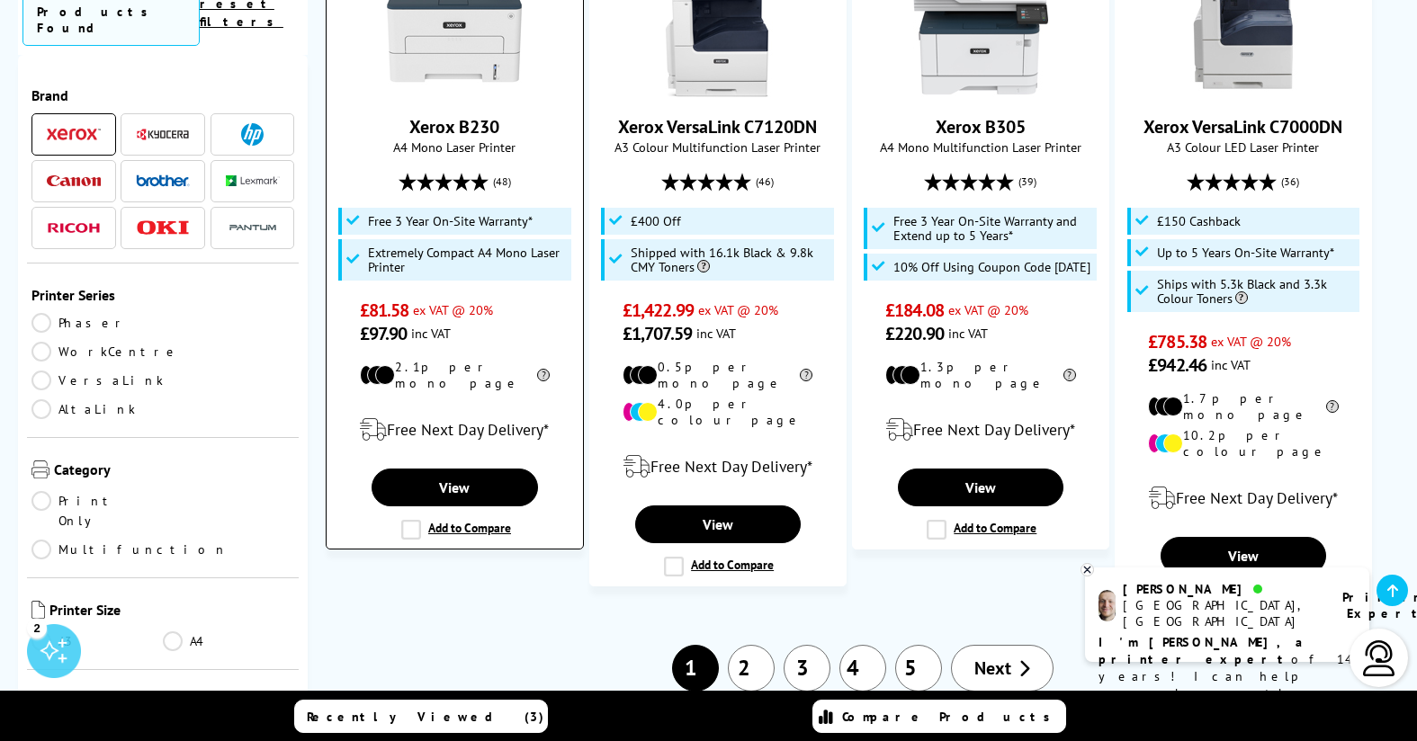
scroll to position [2040, 0]
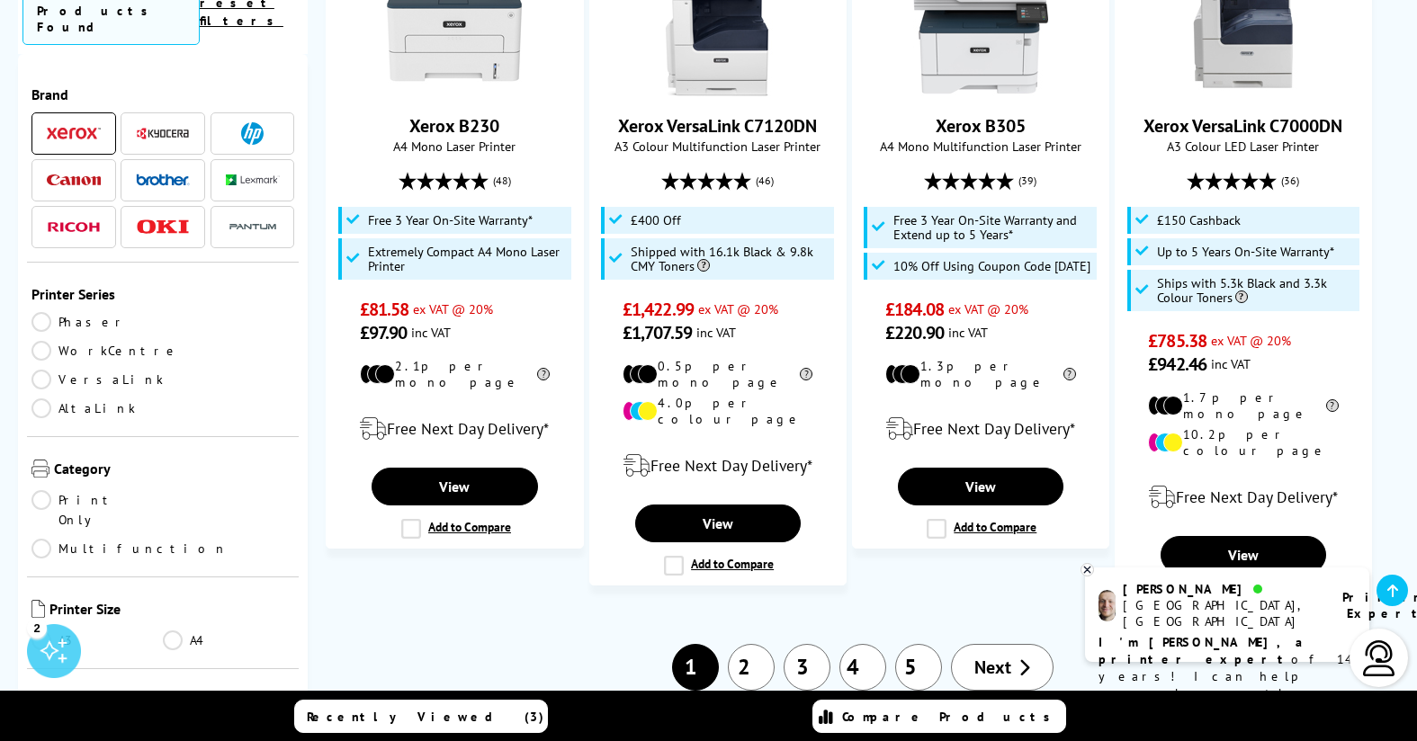
click at [58, 630] on link "A3" at bounding box center [96, 640] width 131 height 20
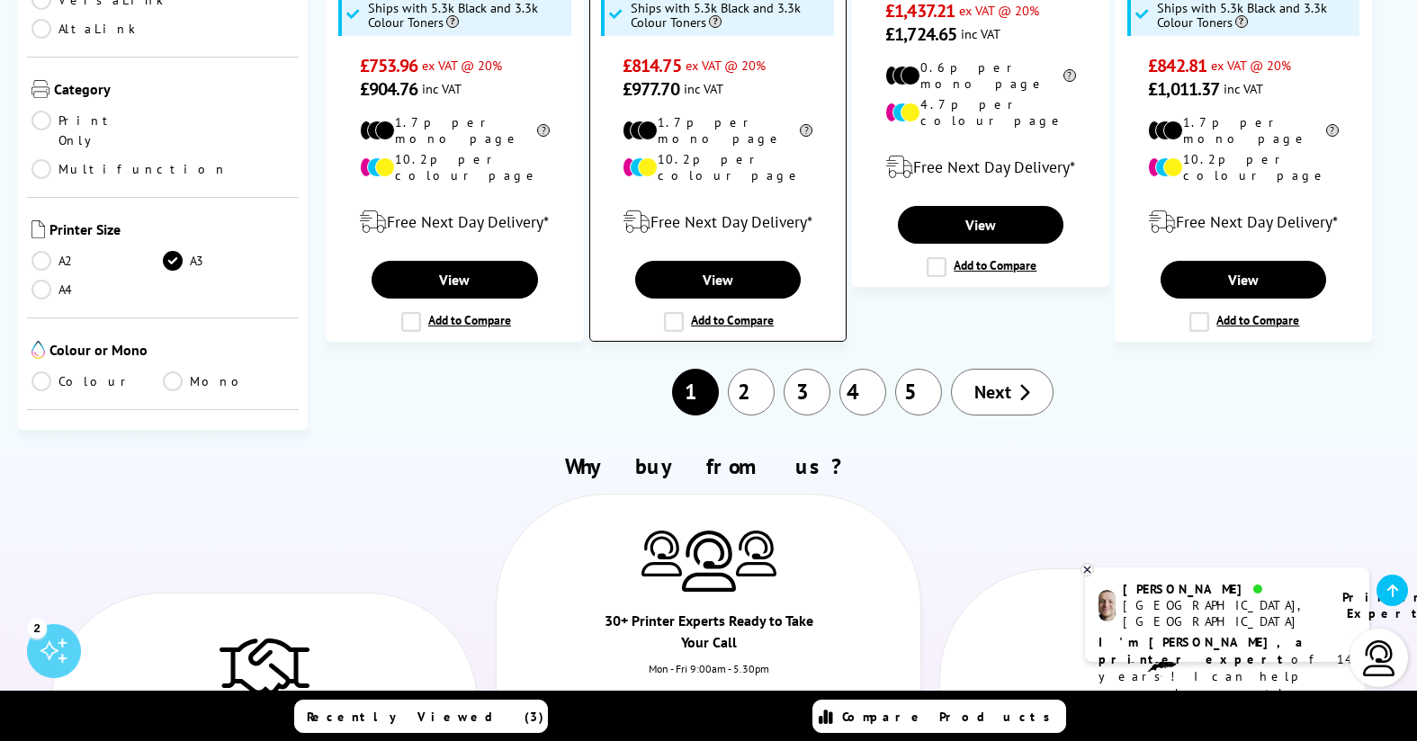
scroll to position [2230, 0]
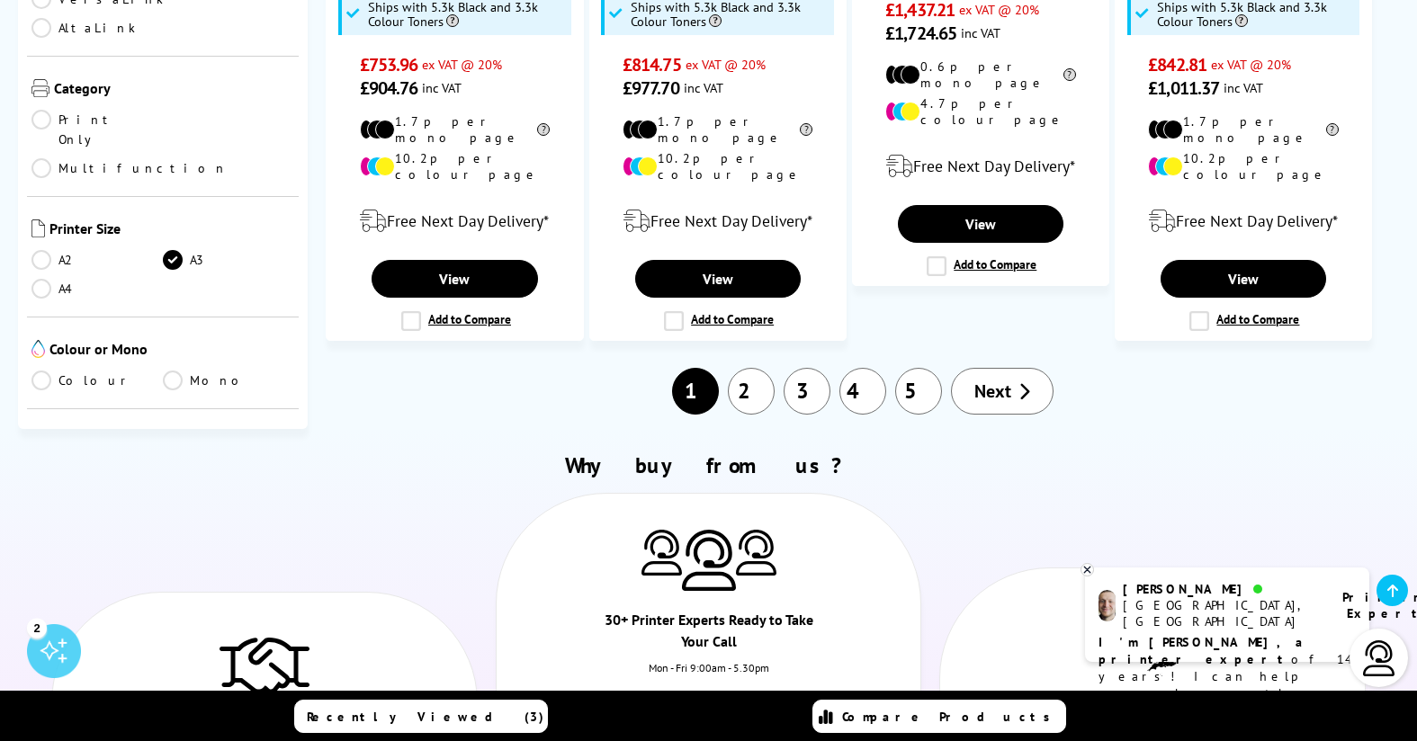
click at [862, 368] on link "4" at bounding box center [862, 391] width 47 height 47
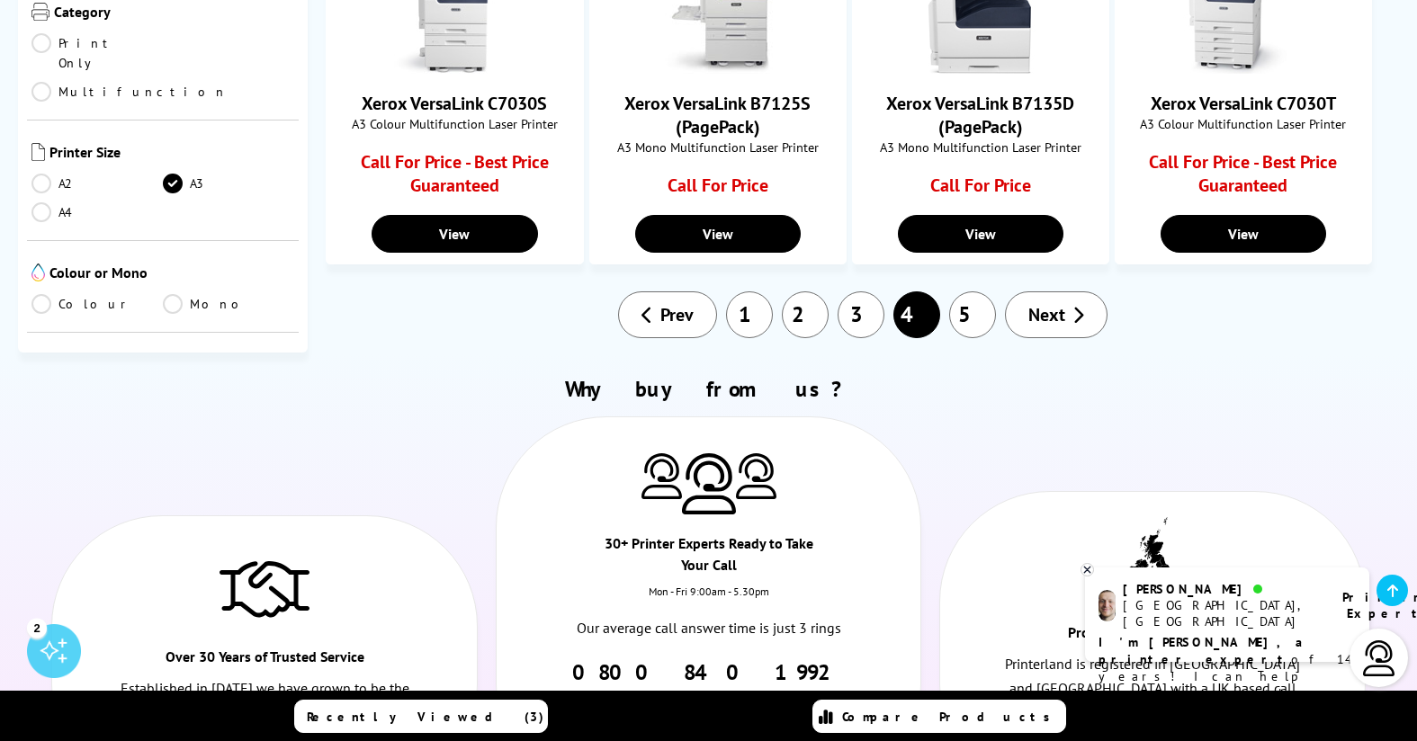
scroll to position [1395, 0]
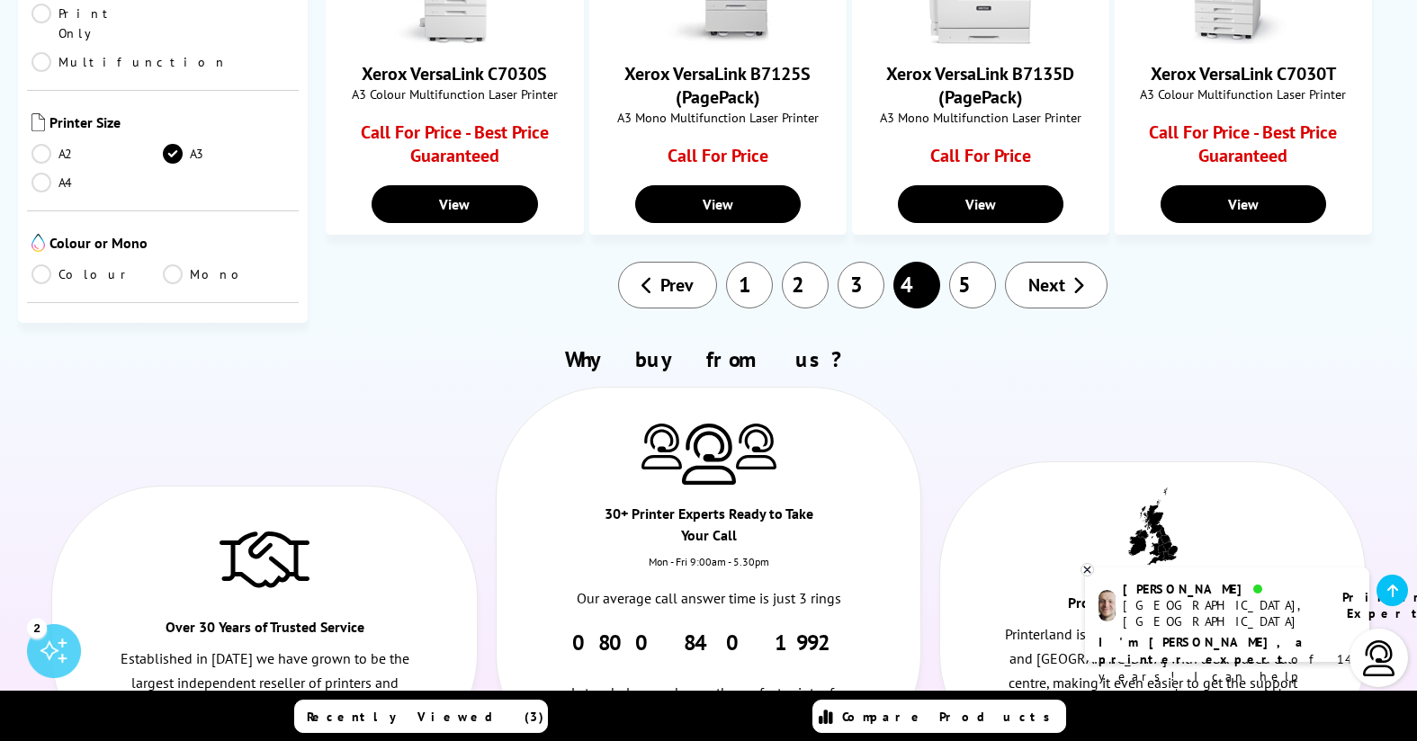
click at [794, 281] on link "2" at bounding box center [805, 285] width 47 height 47
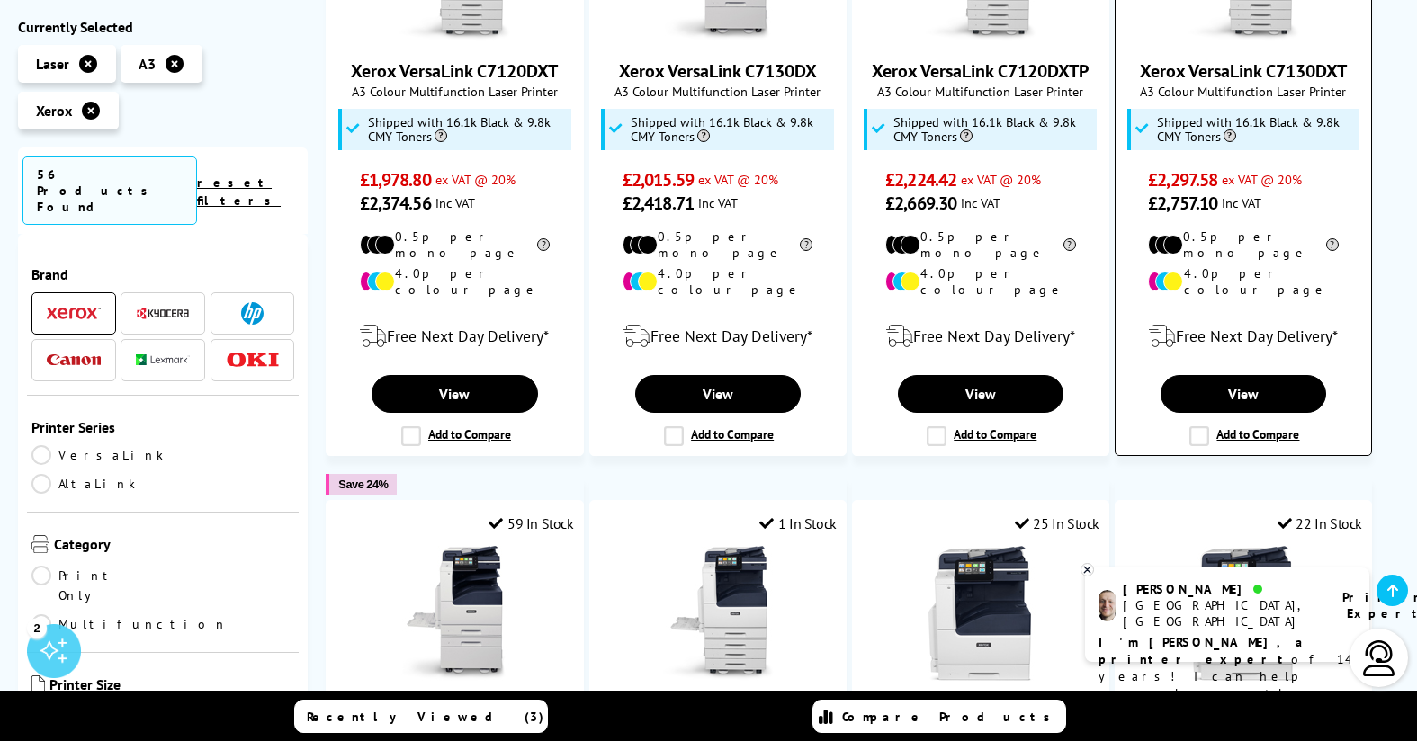
scroll to position [1541, 0]
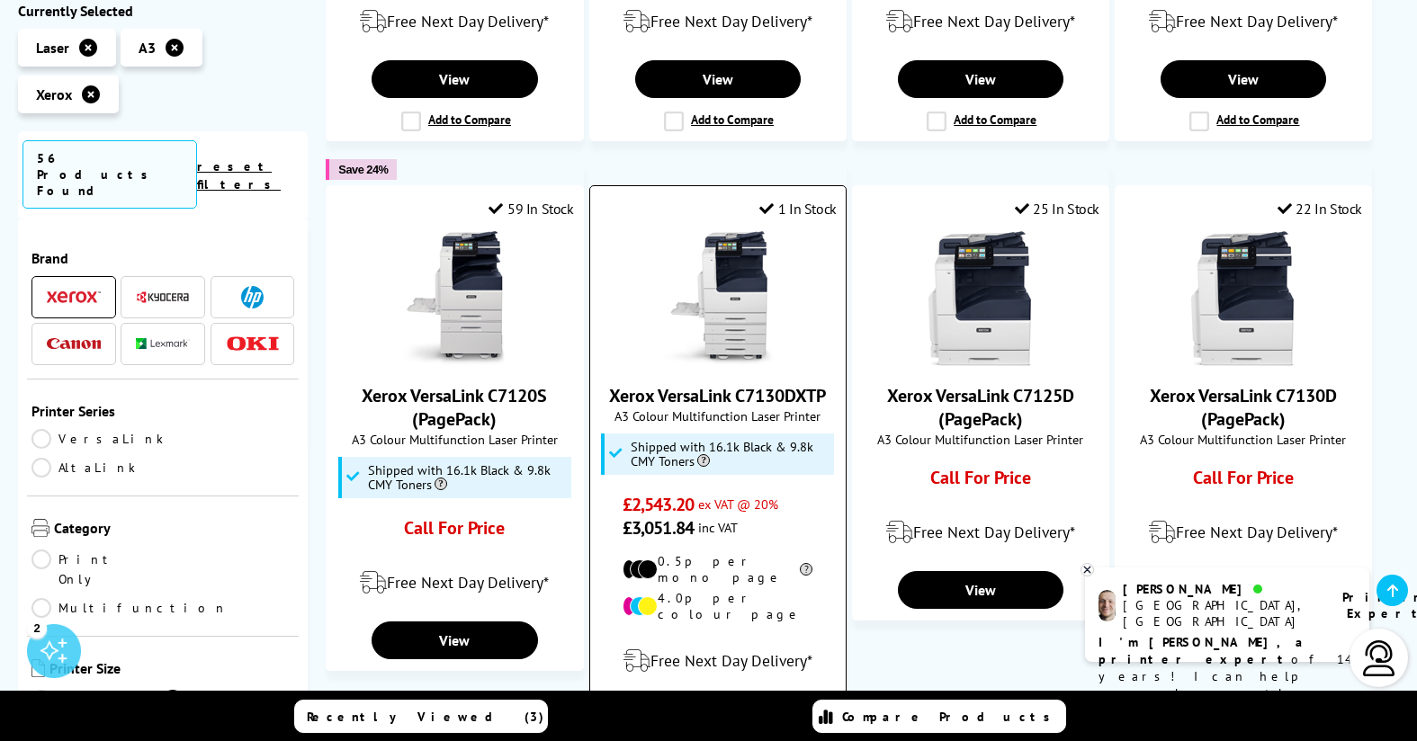
click at [692, 268] on img at bounding box center [717, 298] width 135 height 135
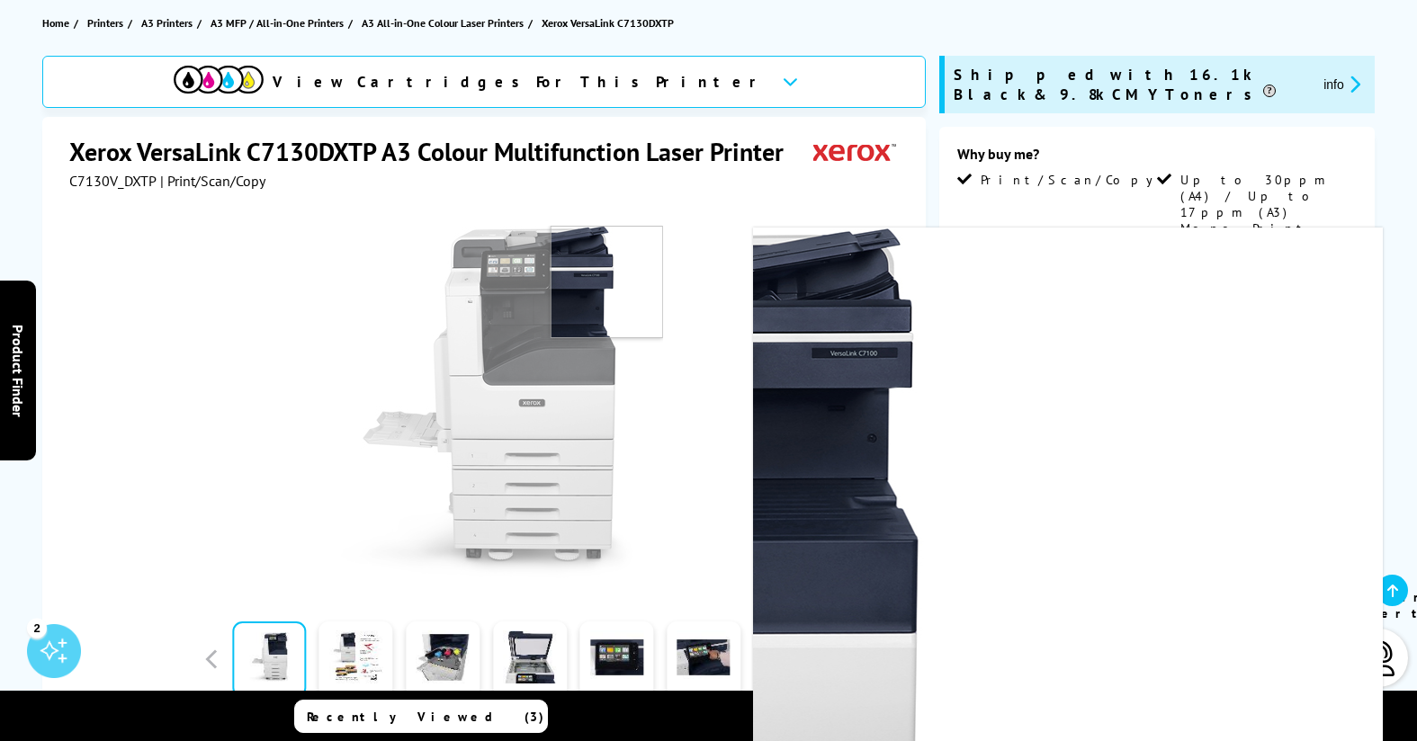
scroll to position [371, 0]
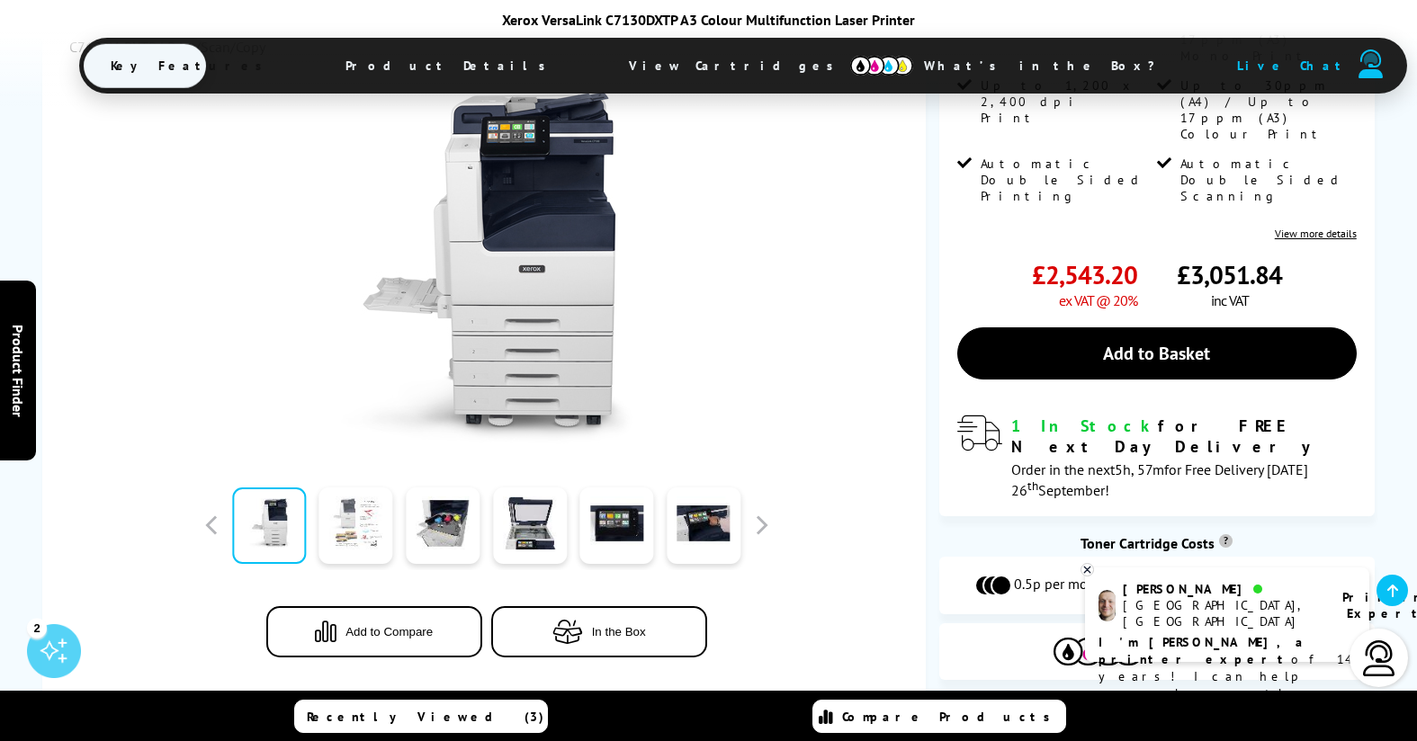
click at [378, 494] on link at bounding box center [356, 525] width 74 height 76
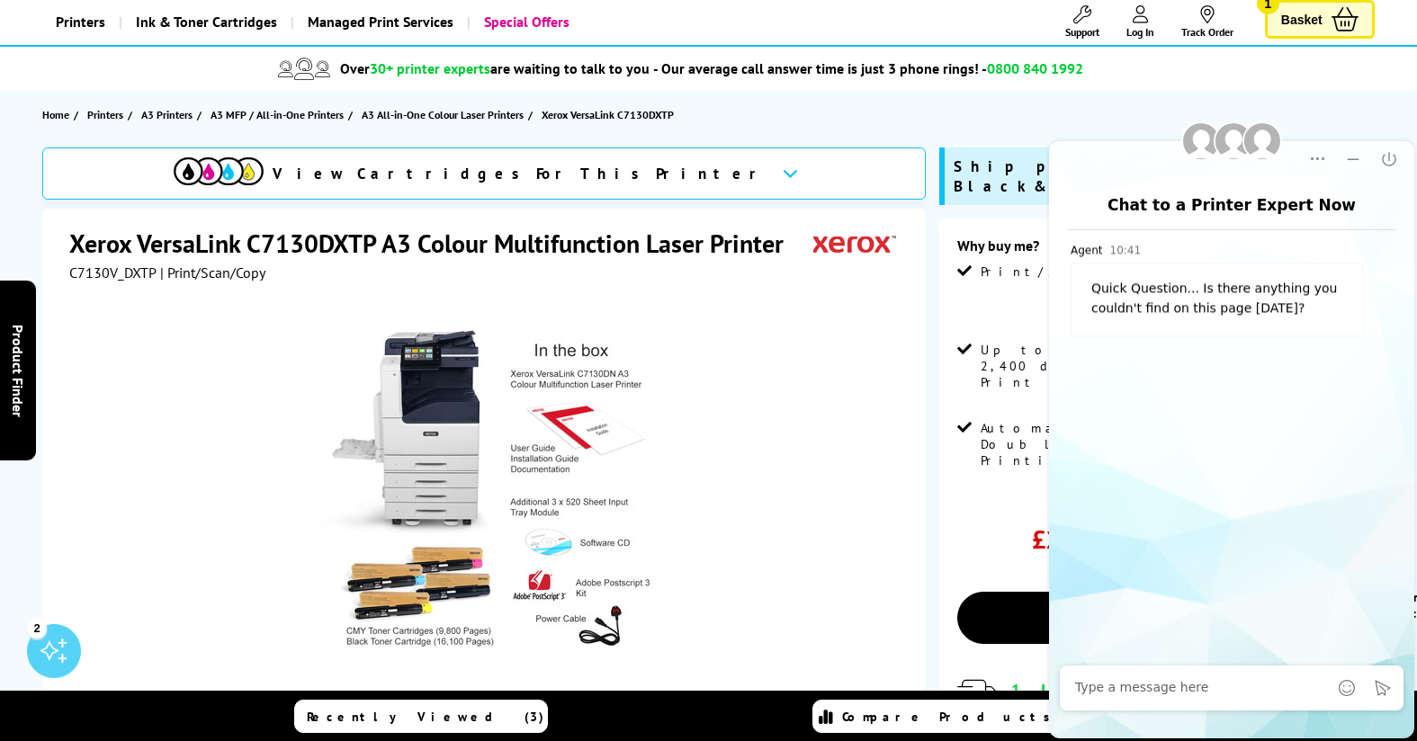
scroll to position [0, 0]
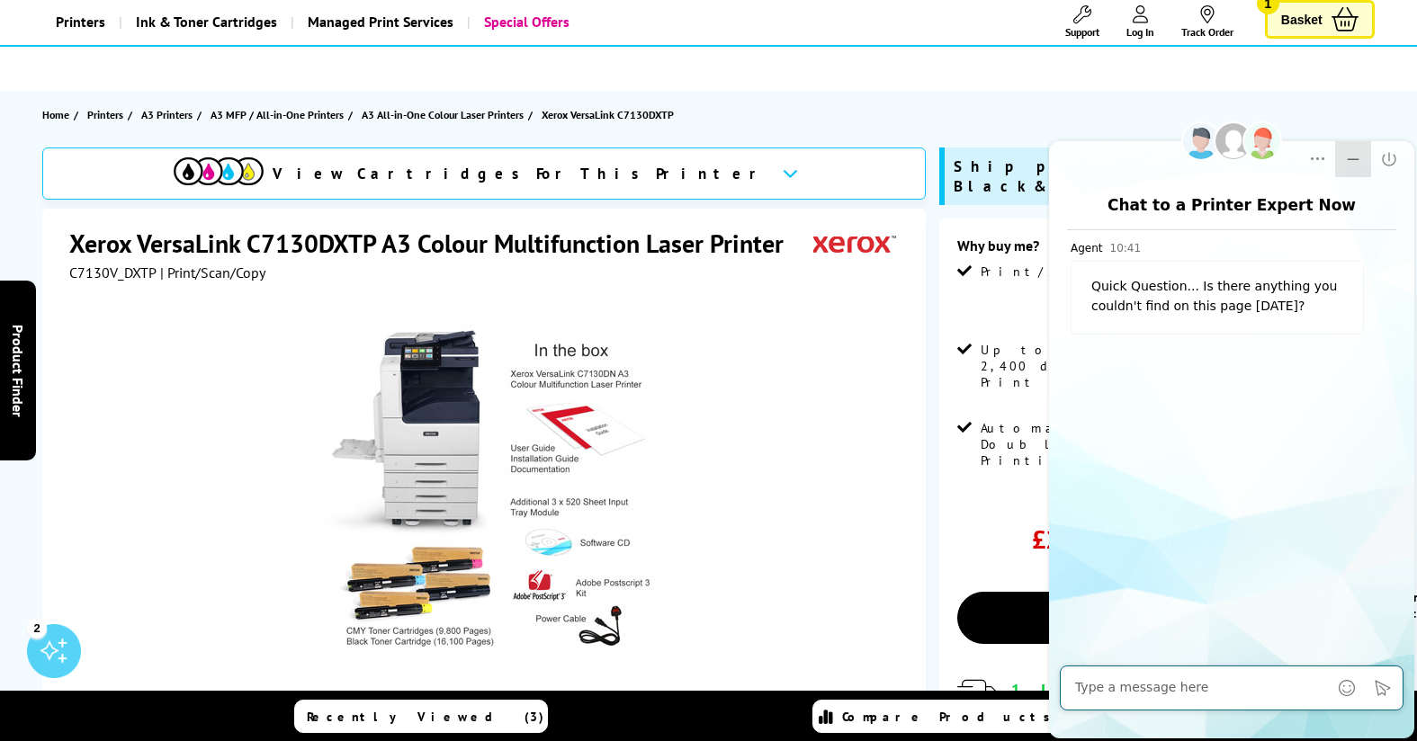
click at [1355, 158] on icon "Minimize" at bounding box center [1353, 159] width 12 height 2
